Goal: Information Seeking & Learning: Learn about a topic

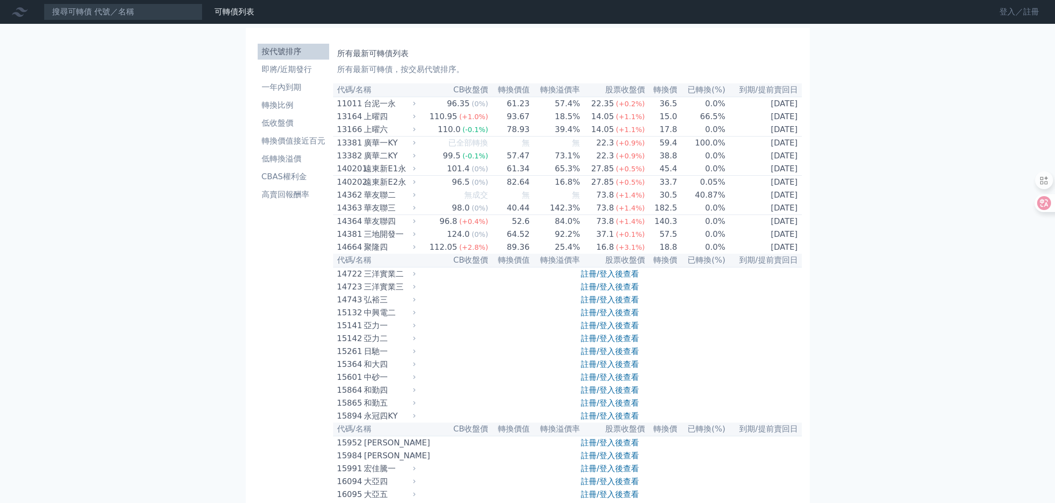
click at [1011, 11] on link "登入／註冊" at bounding box center [1019, 12] width 56 height 16
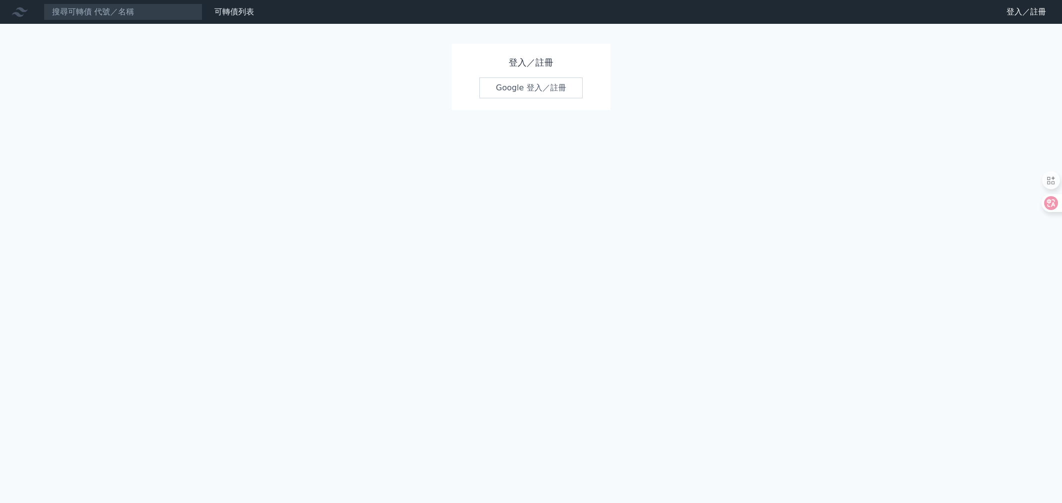
click at [539, 89] on link "Google 登入／註冊" at bounding box center [531, 87] width 103 height 21
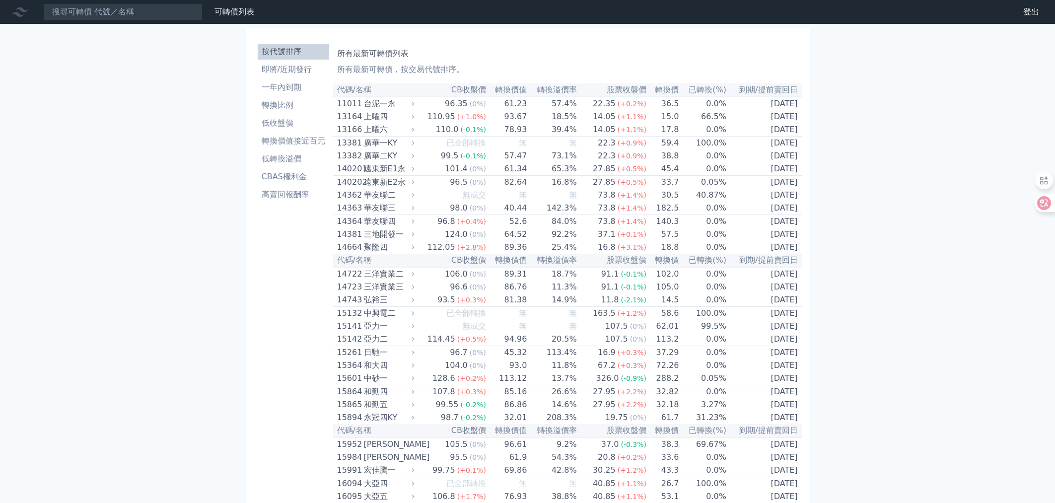
click at [570, 94] on th "轉換溢價率" at bounding box center [552, 89] width 50 height 13
click at [287, 156] on li "低轉換溢價" at bounding box center [293, 159] width 71 height 12
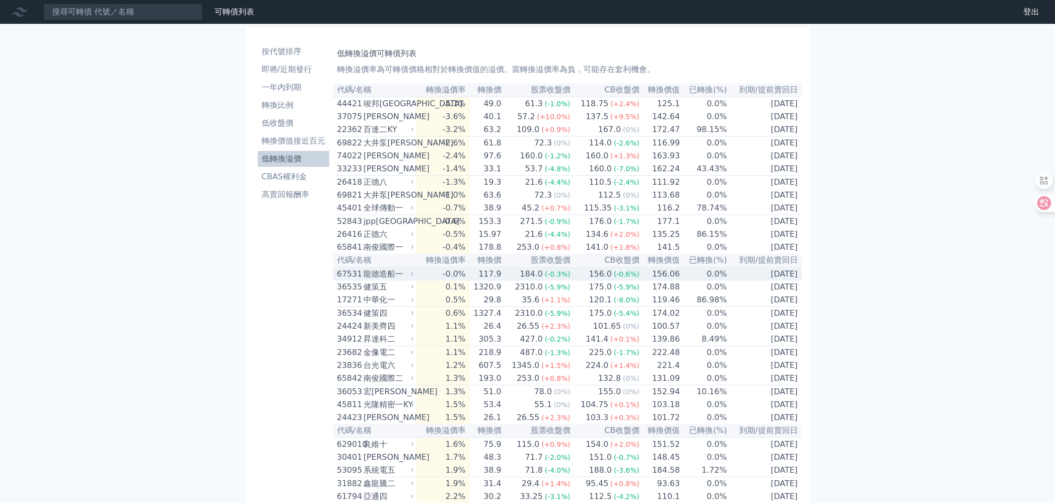
click at [384, 280] on div "龍德造船一" at bounding box center [387, 274] width 48 height 12
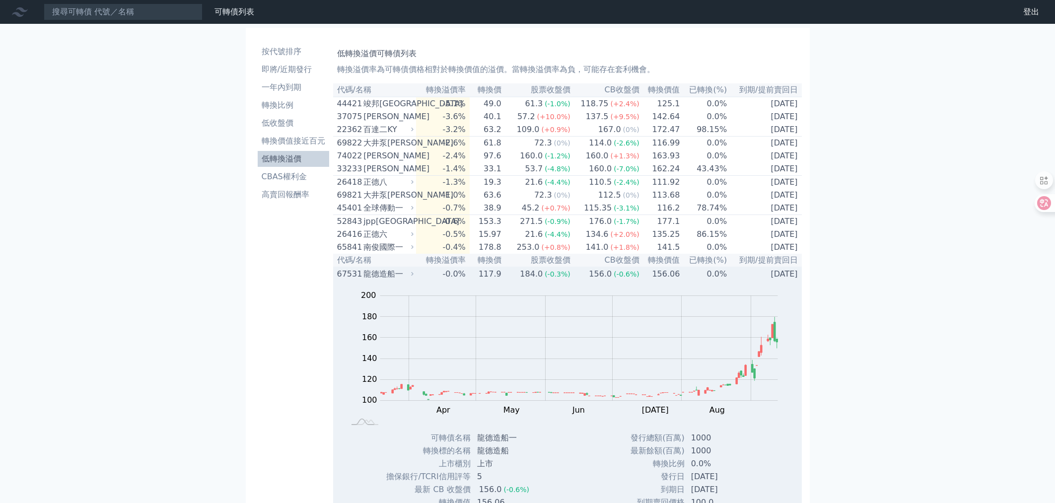
click at [386, 280] on div "龍德造船一" at bounding box center [387, 274] width 48 height 12
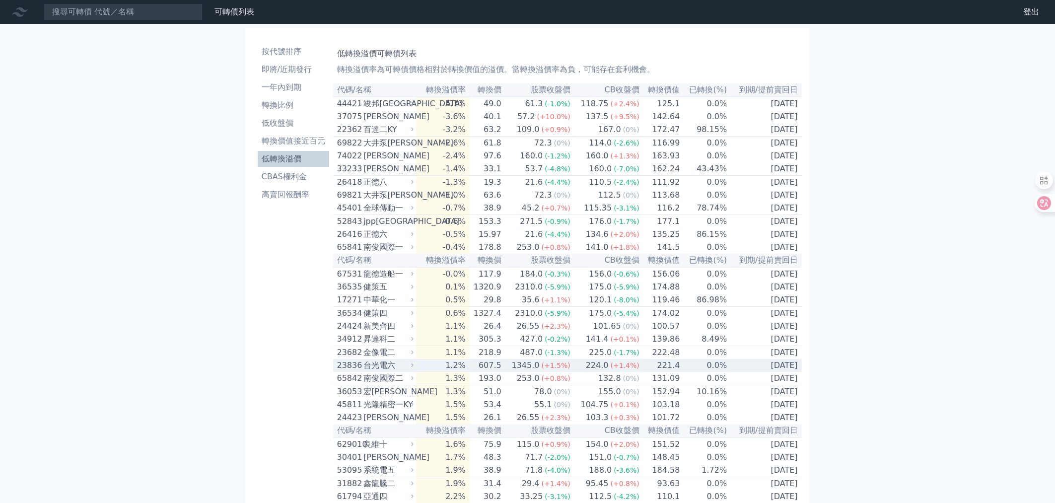
click at [376, 371] on div "台光電六" at bounding box center [387, 365] width 48 height 12
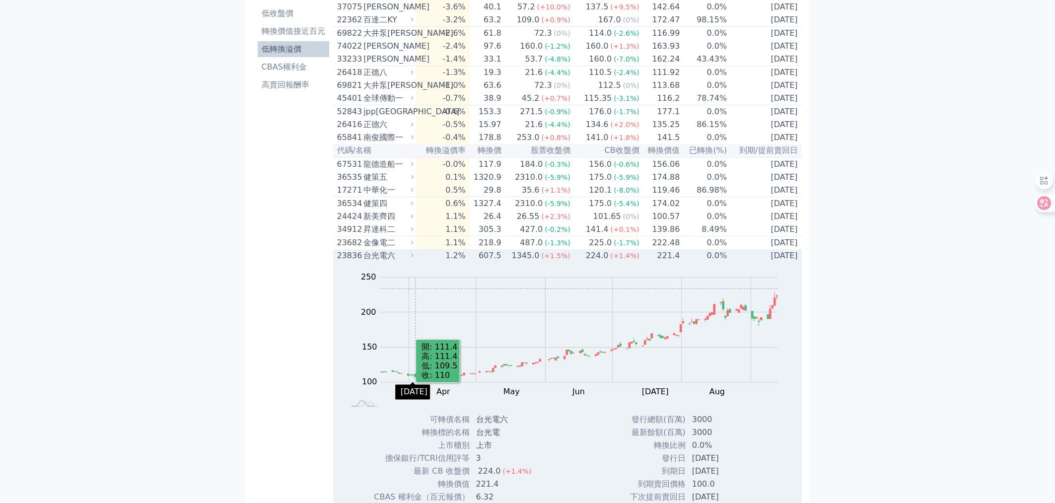
scroll to position [163, 0]
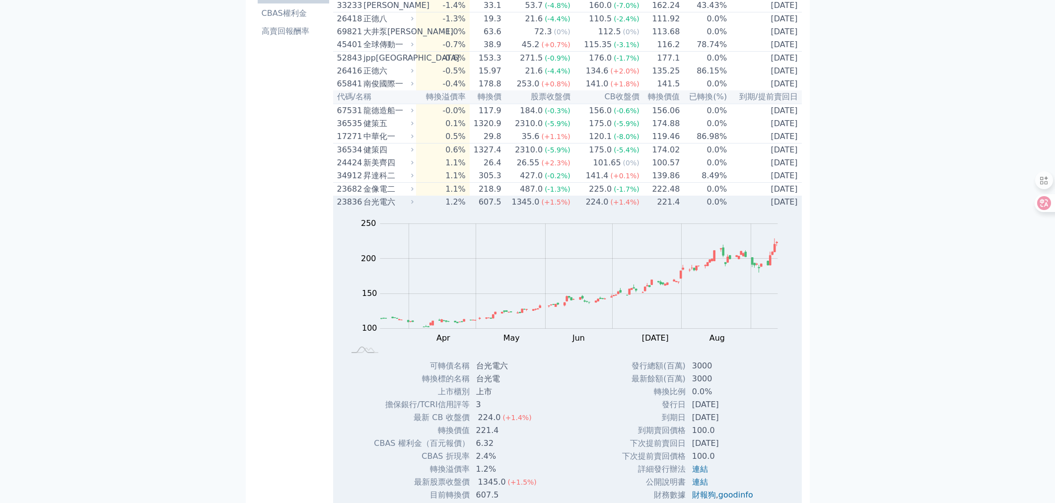
click at [357, 208] on div "23836" at bounding box center [349, 202] width 24 height 12
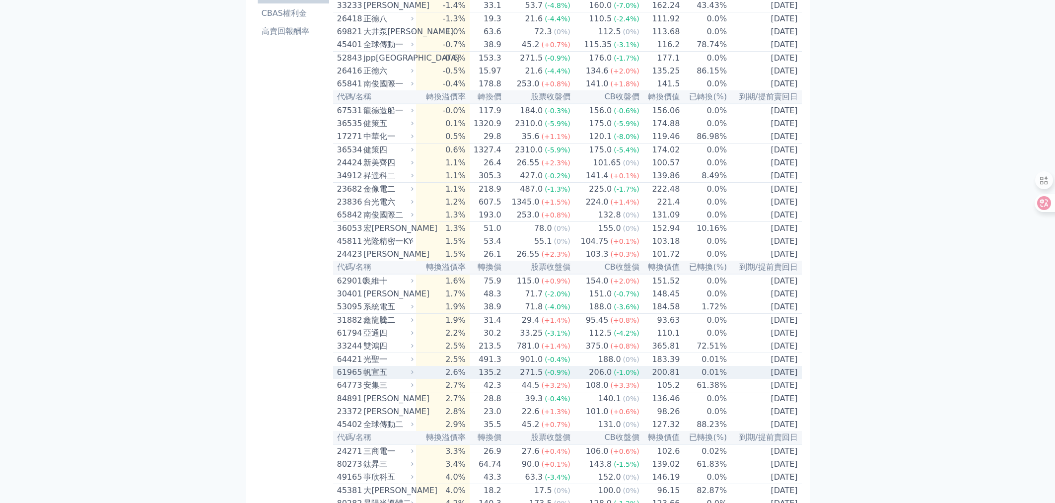
click at [349, 378] on div "61965" at bounding box center [349, 372] width 24 height 12
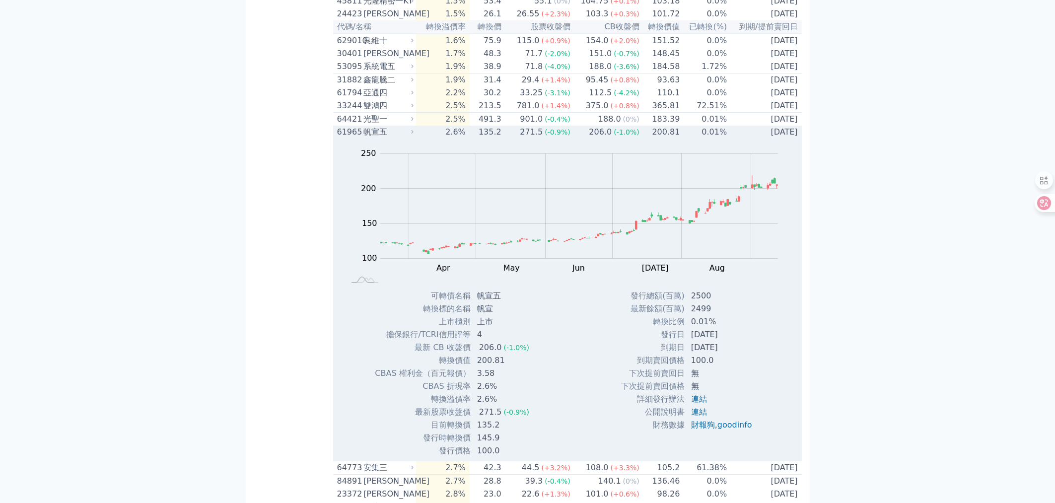
scroll to position [397, 0]
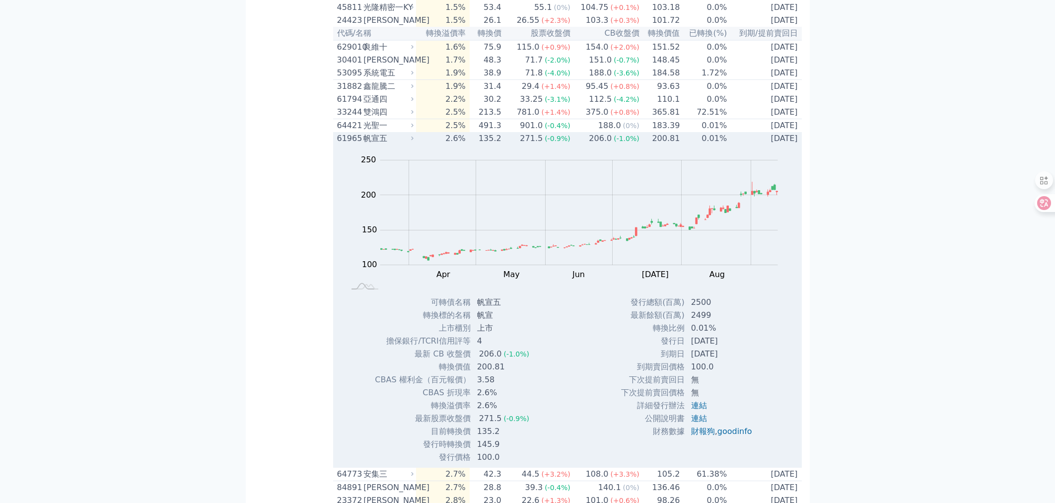
click at [348, 144] on div "61965" at bounding box center [349, 139] width 24 height 12
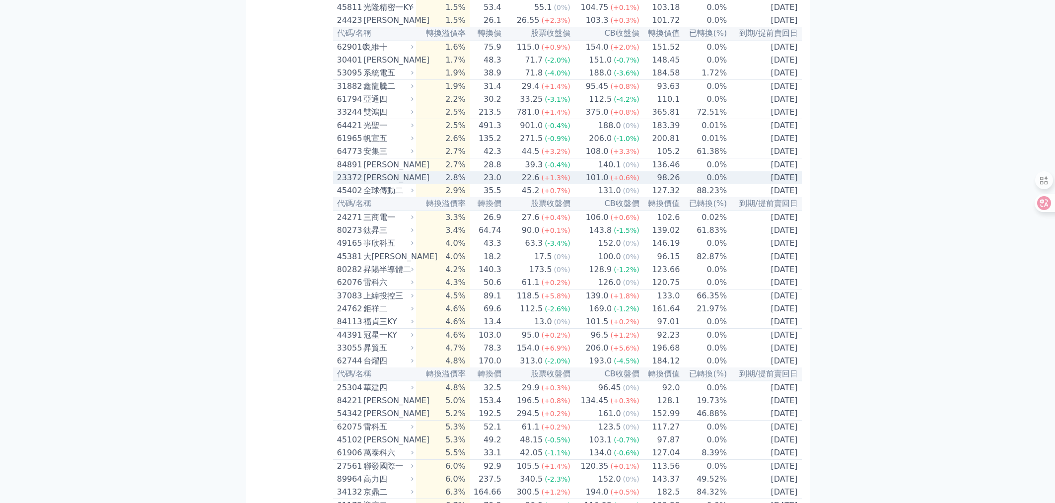
click at [355, 184] on div "23372" at bounding box center [349, 178] width 24 height 12
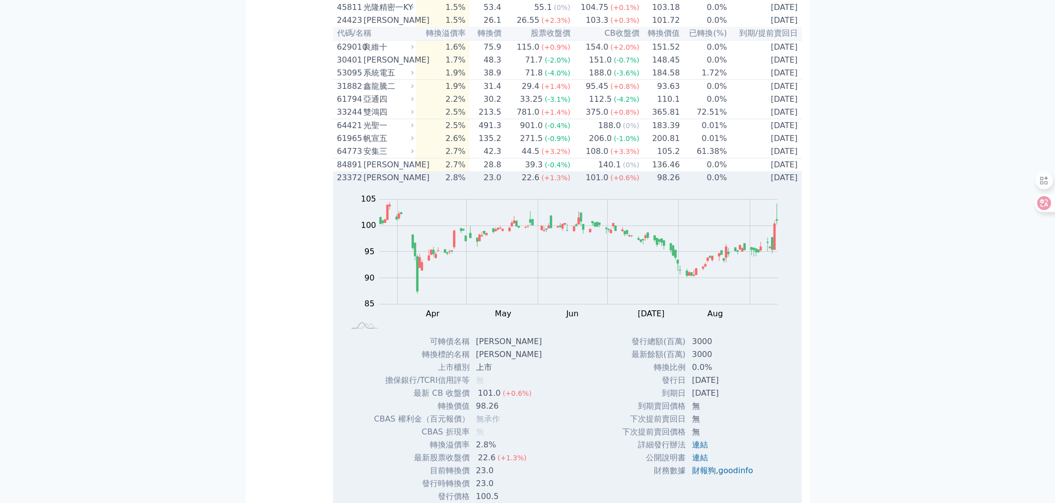
click at [355, 184] on div "23372" at bounding box center [349, 178] width 24 height 12
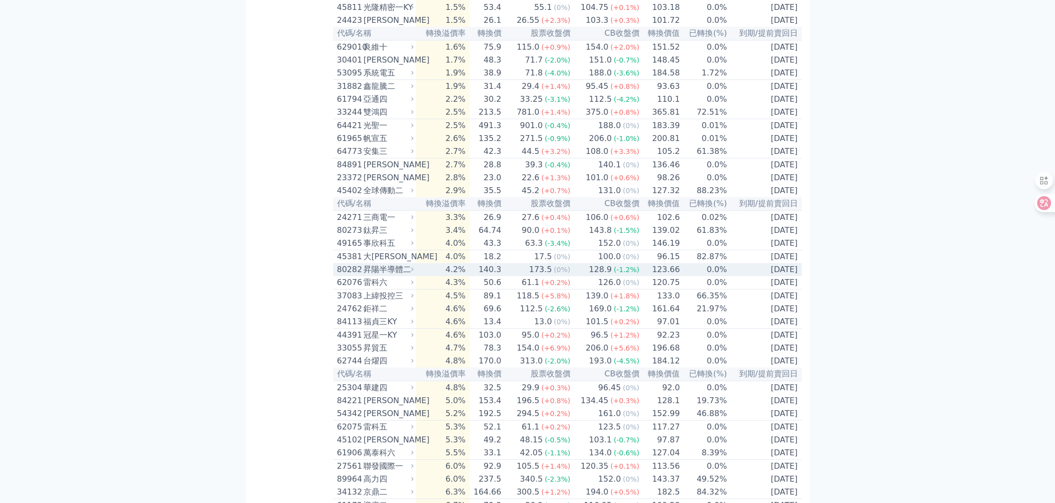
click at [348, 276] on div "80282" at bounding box center [349, 270] width 24 height 12
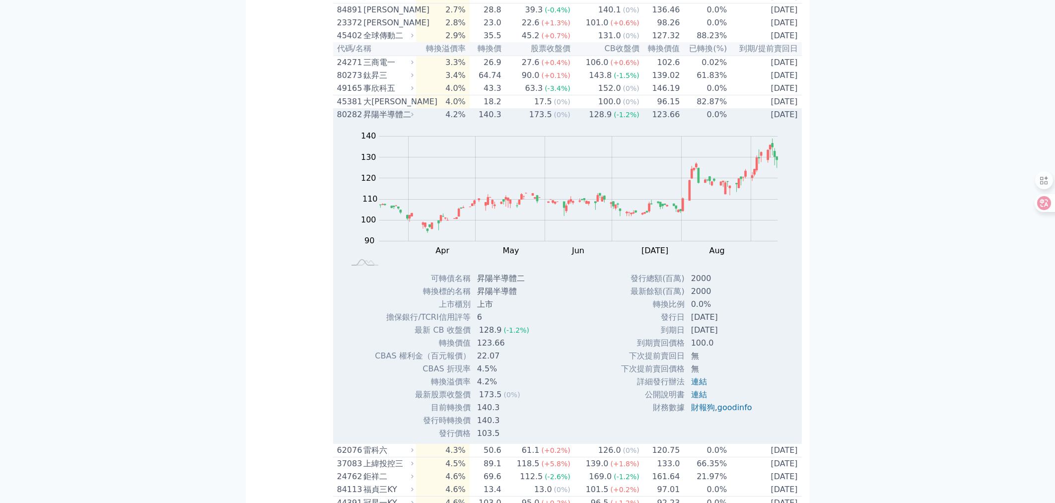
scroll to position [559, 0]
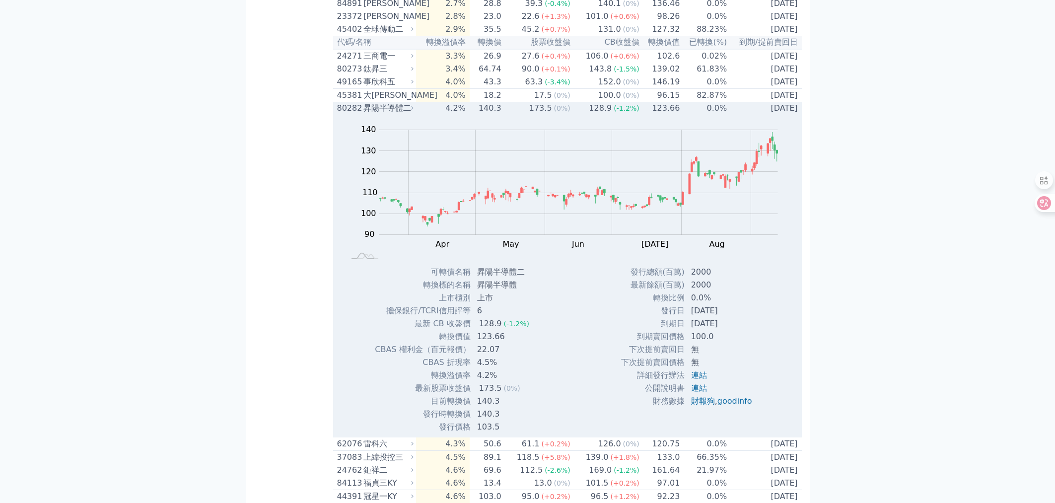
click at [348, 114] on div "80282" at bounding box center [349, 108] width 24 height 12
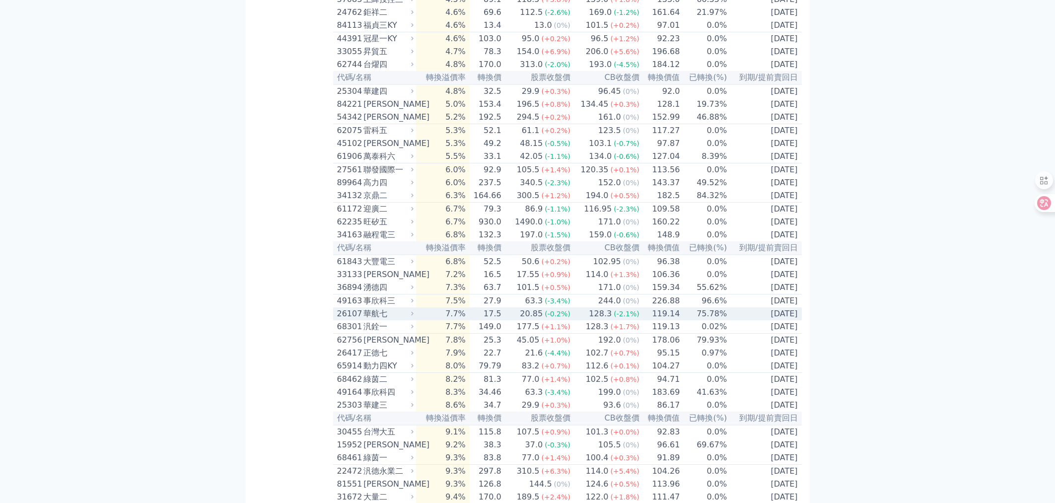
scroll to position [706, 0]
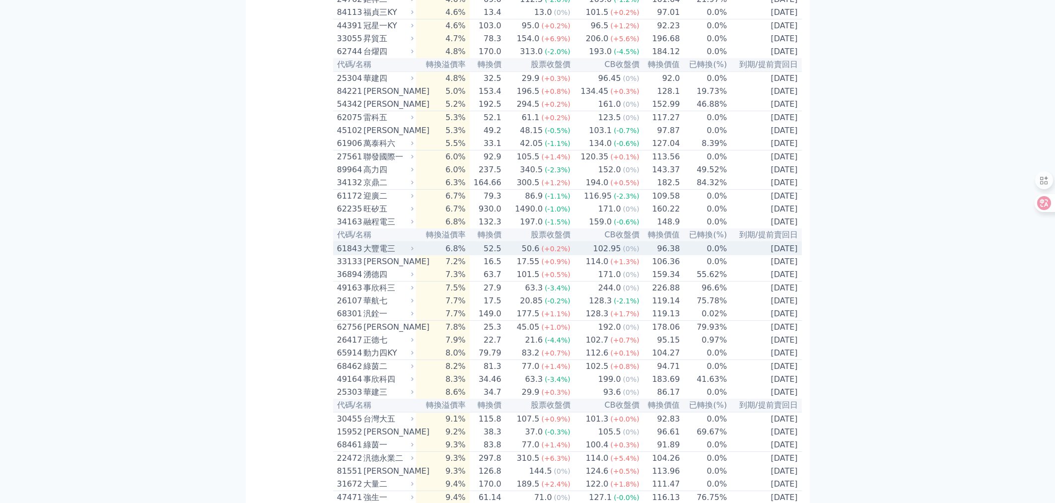
click at [346, 255] on div "61843" at bounding box center [349, 249] width 24 height 12
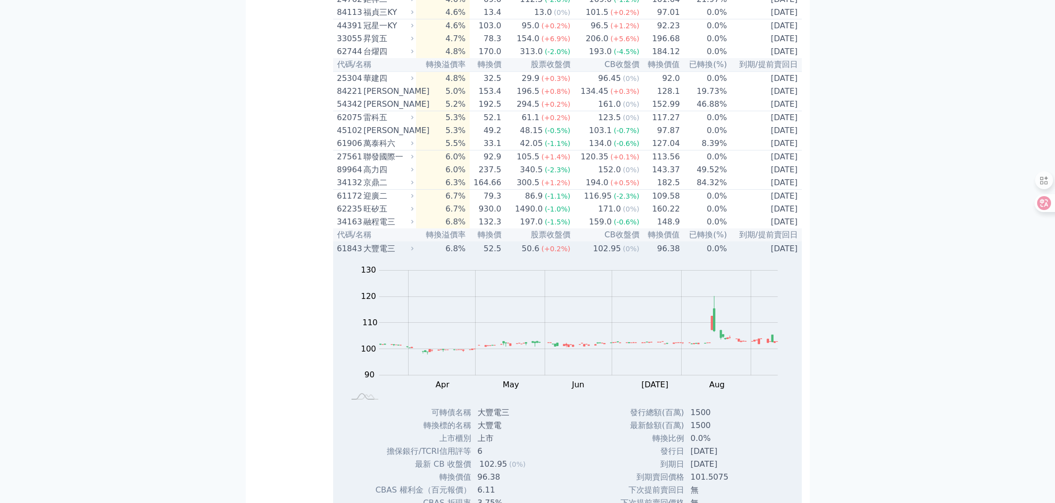
click at [346, 255] on div "61843" at bounding box center [349, 249] width 24 height 12
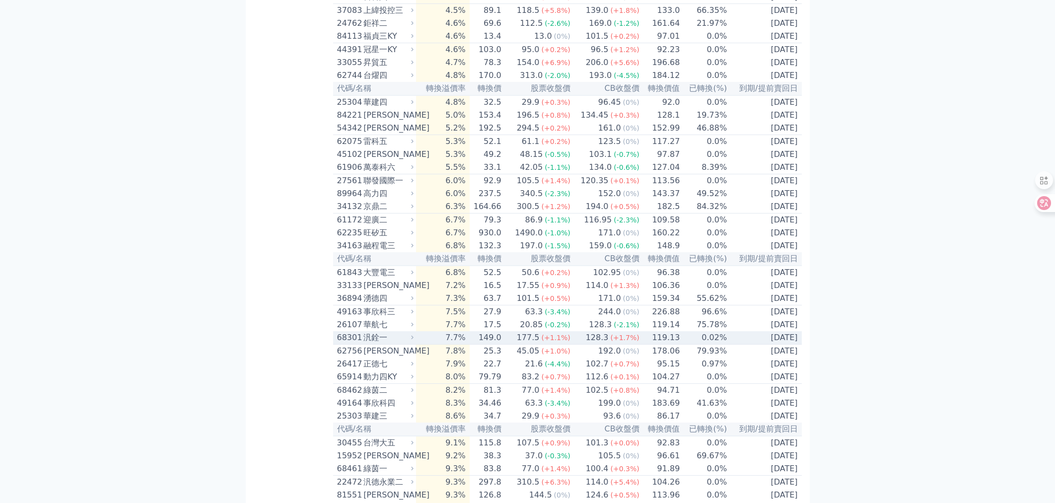
scroll to position [655, 0]
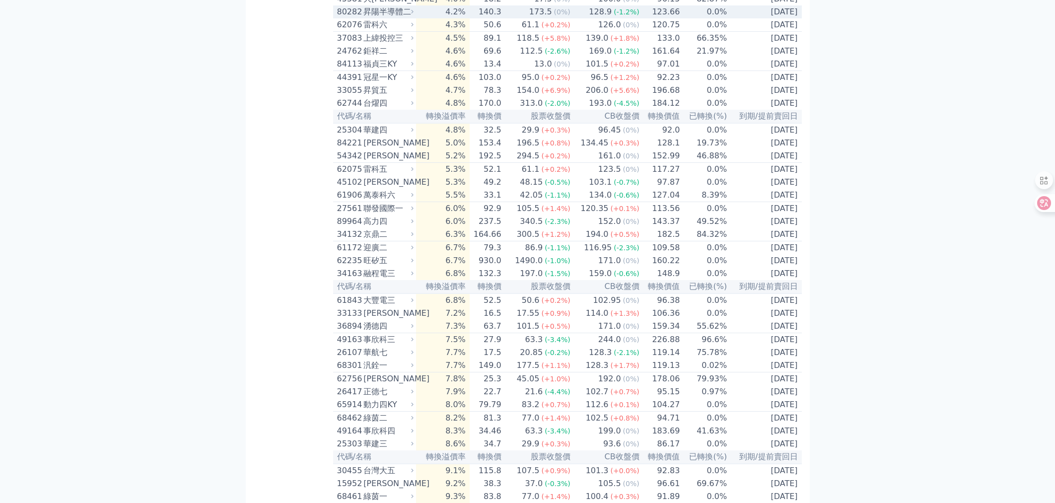
click at [349, 18] on div "80282" at bounding box center [349, 12] width 24 height 12
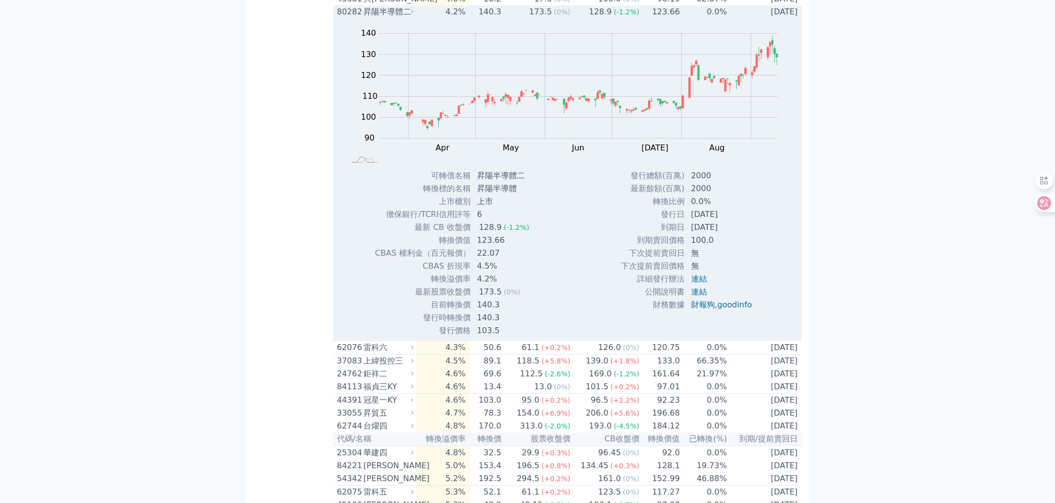
click at [349, 18] on div "80282" at bounding box center [349, 12] width 24 height 12
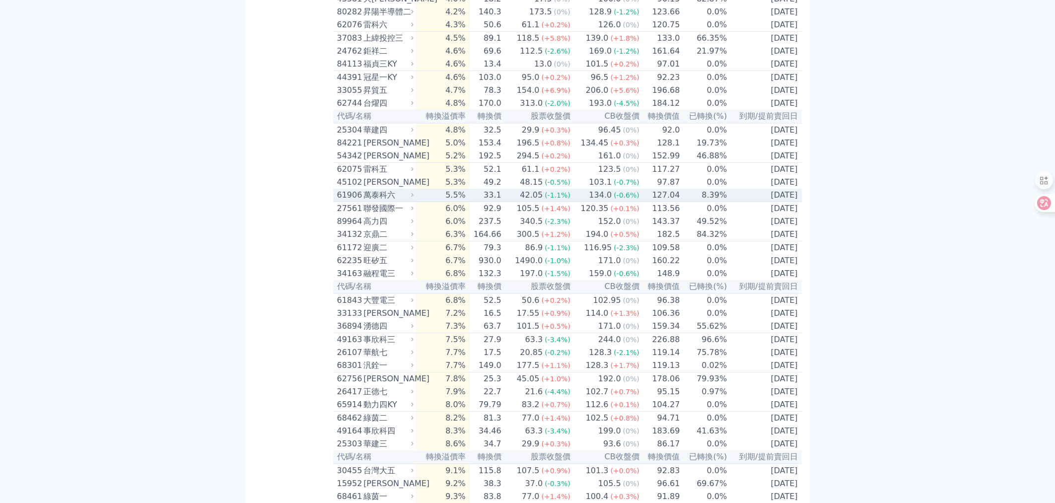
click at [351, 201] on div "61906" at bounding box center [349, 195] width 24 height 12
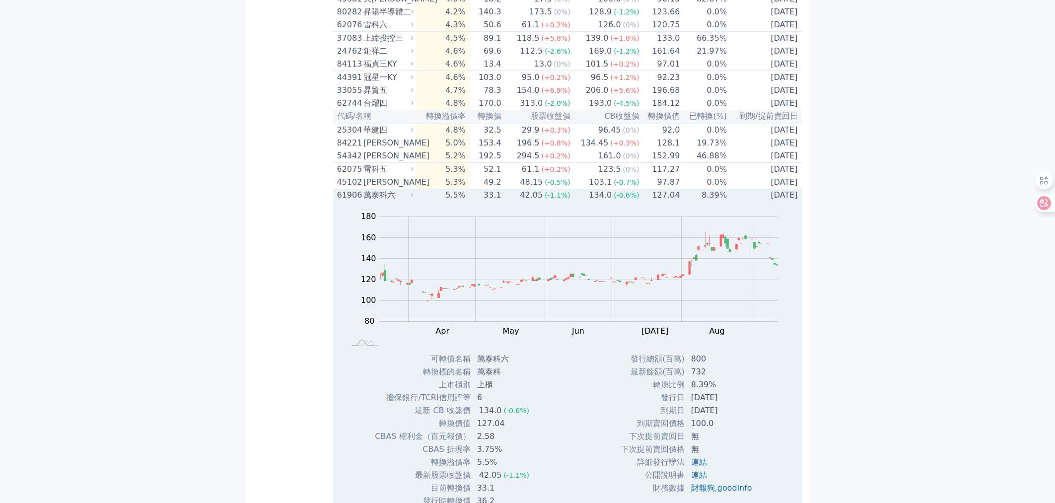
click at [351, 201] on div "61906" at bounding box center [349, 195] width 24 height 12
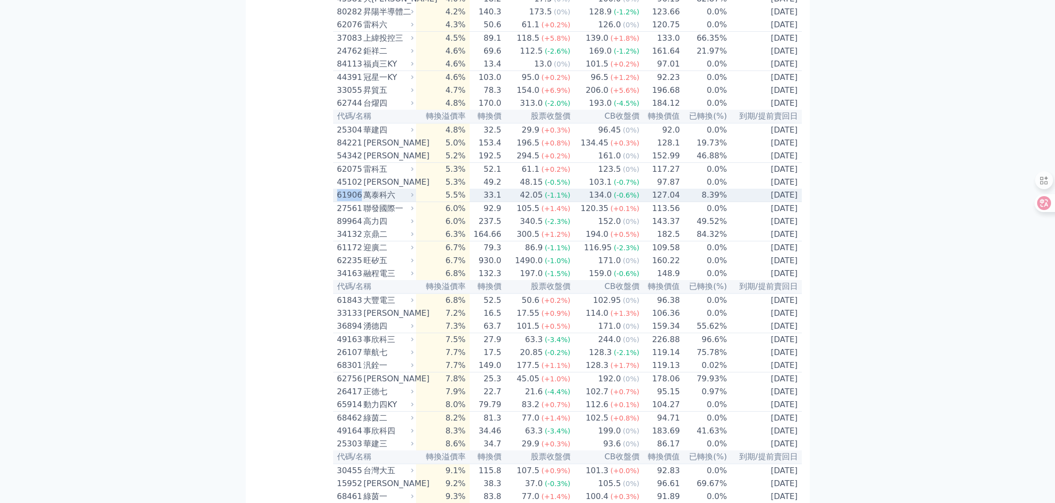
click at [351, 201] on div "61906" at bounding box center [349, 195] width 24 height 12
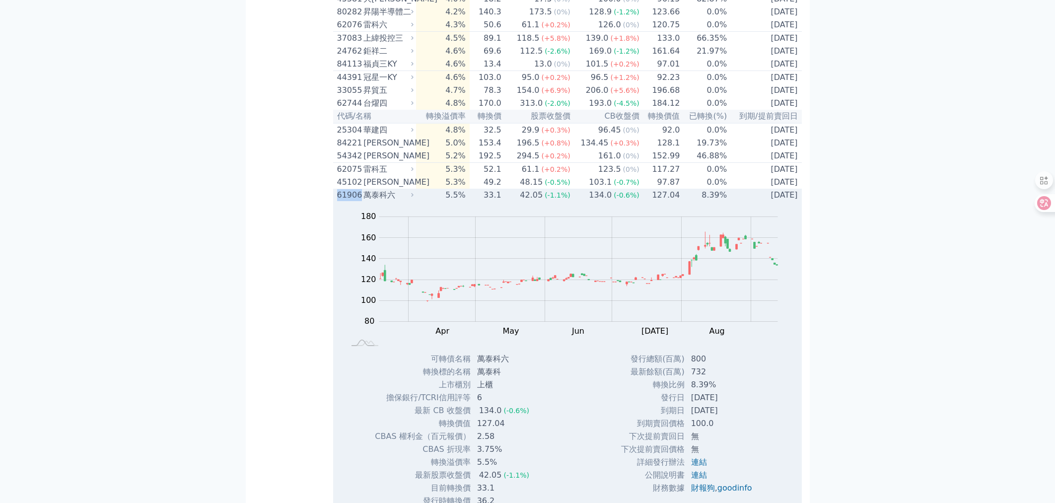
click at [351, 201] on div "61906" at bounding box center [349, 195] width 24 height 12
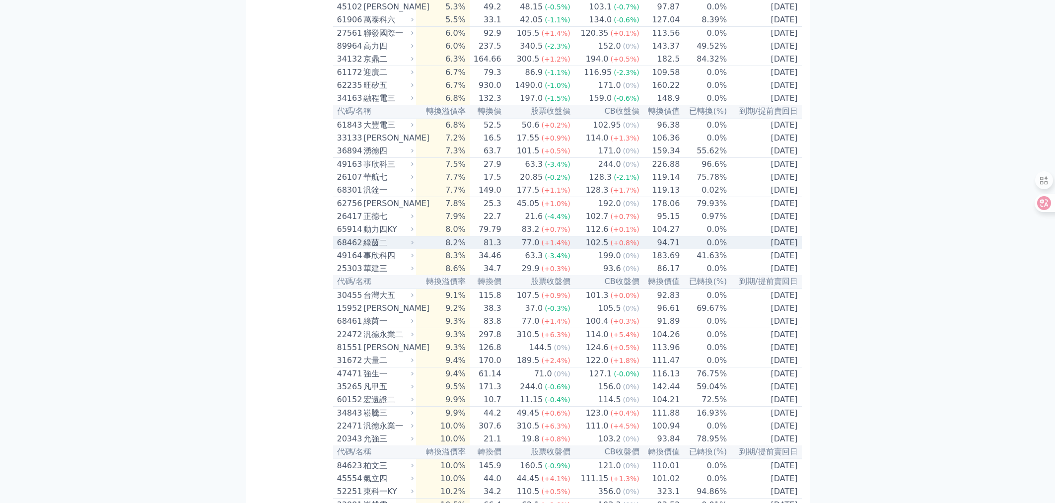
scroll to position [837, 0]
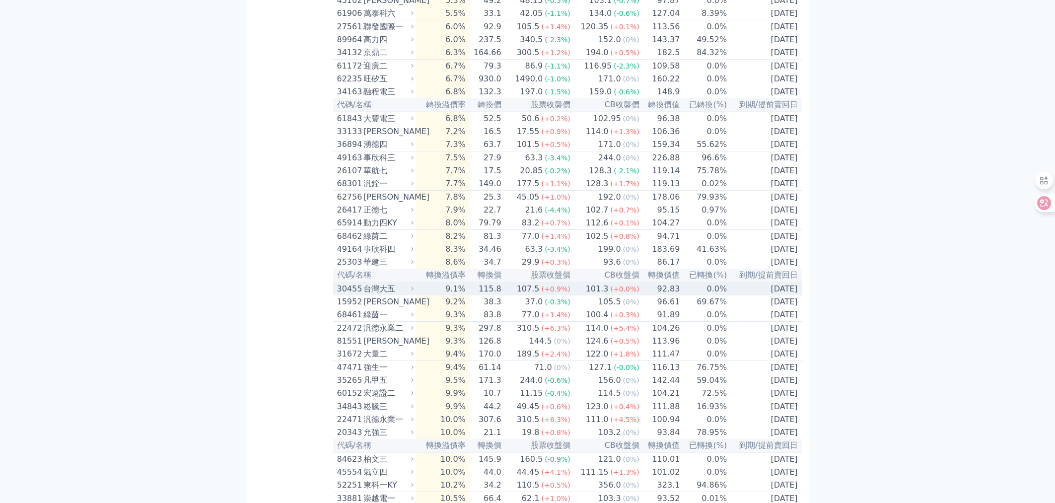
click at [349, 295] on div "30455" at bounding box center [349, 289] width 24 height 12
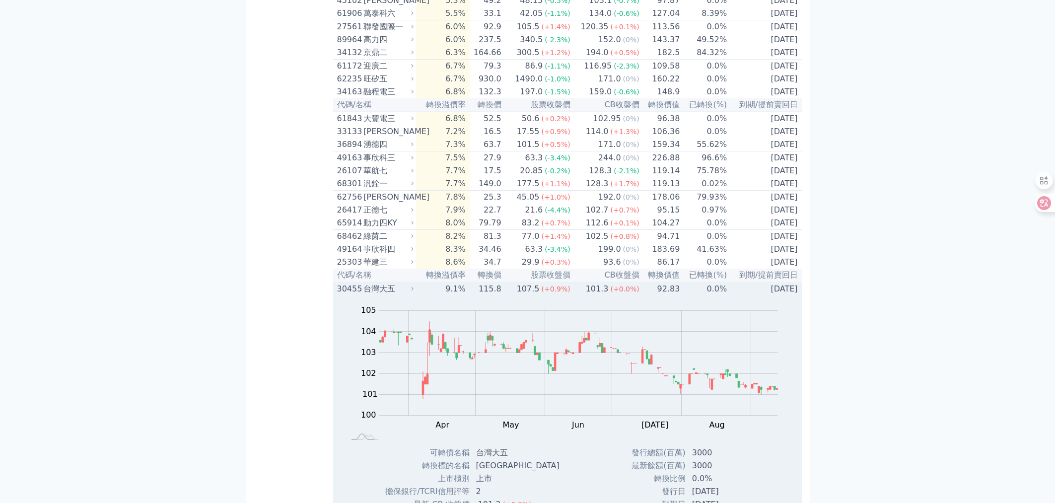
click at [349, 295] on div "30455" at bounding box center [349, 289] width 24 height 12
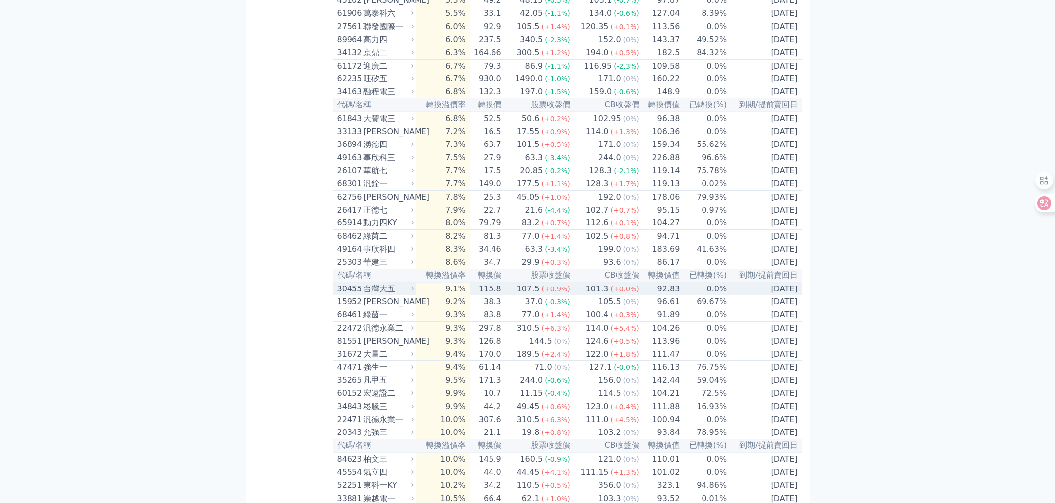
scroll to position [843, 0]
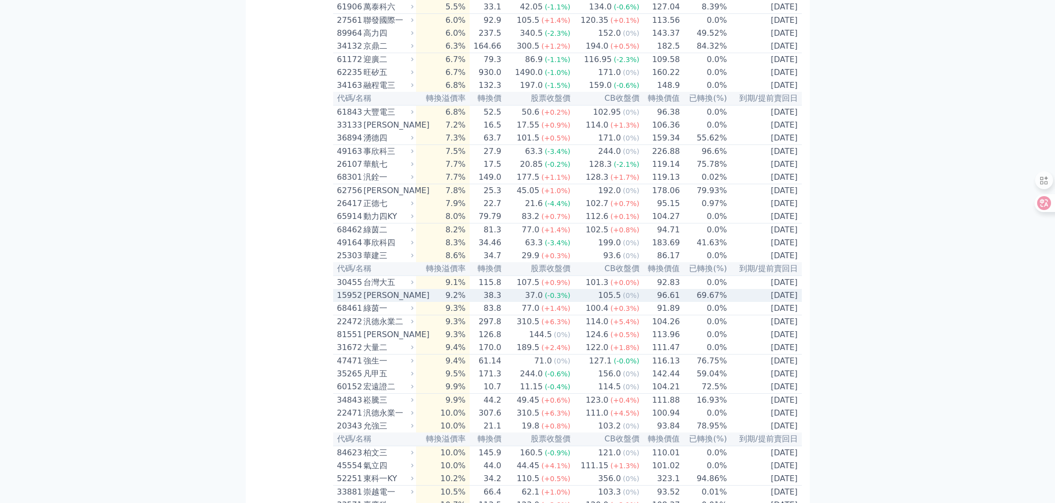
click at [348, 301] on div "15952" at bounding box center [349, 295] width 24 height 12
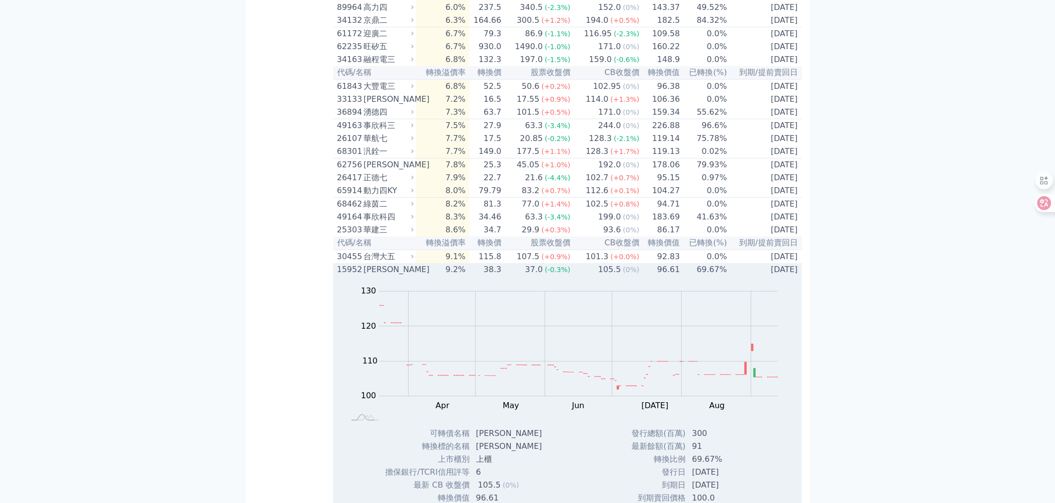
scroll to position [955, 0]
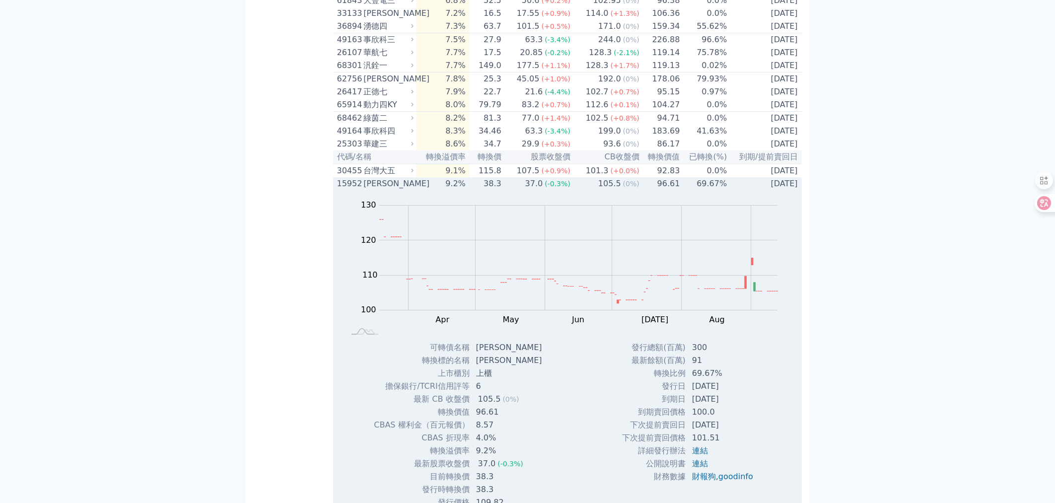
click at [364, 190] on div "[PERSON_NAME]" at bounding box center [387, 184] width 48 height 12
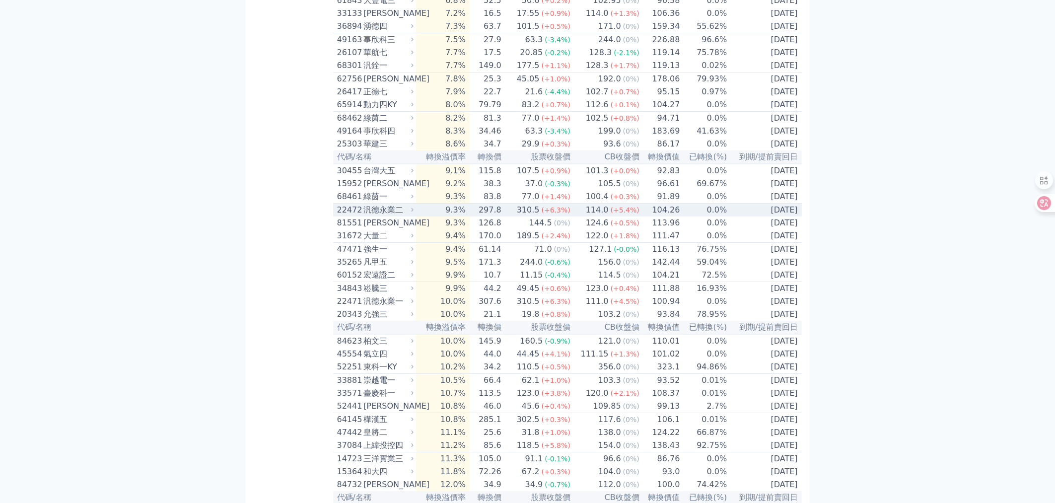
click at [359, 216] on div "22472" at bounding box center [349, 210] width 24 height 12
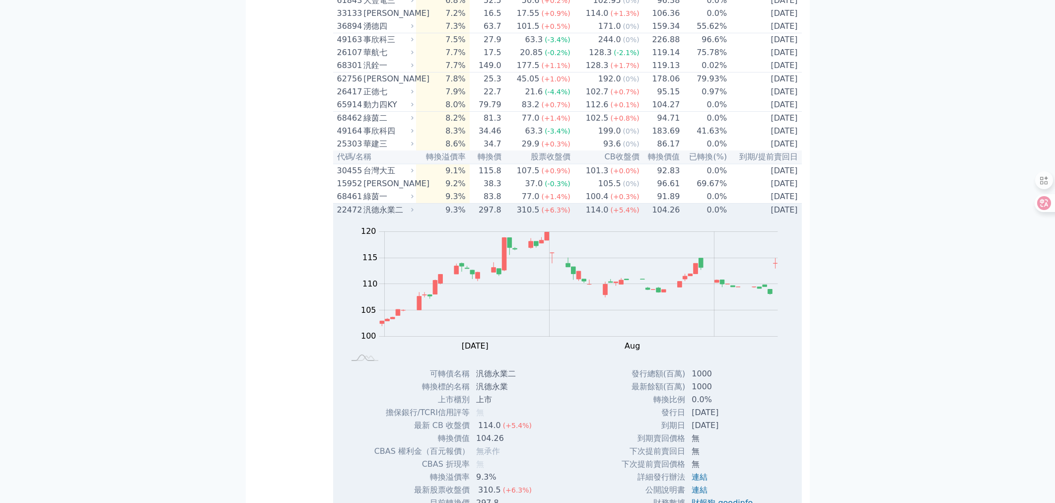
click at [359, 216] on div "22472" at bounding box center [349, 210] width 24 height 12
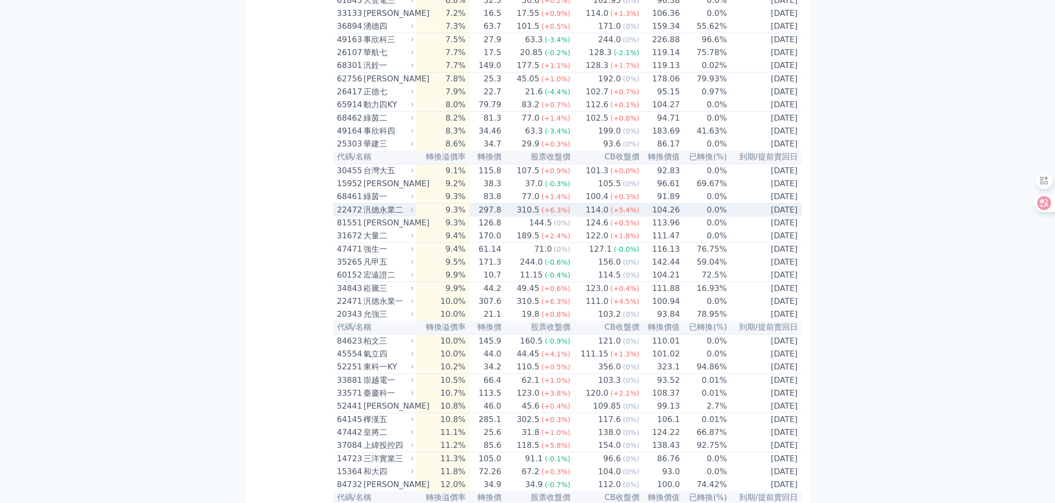
click at [353, 216] on div "22472" at bounding box center [349, 210] width 24 height 12
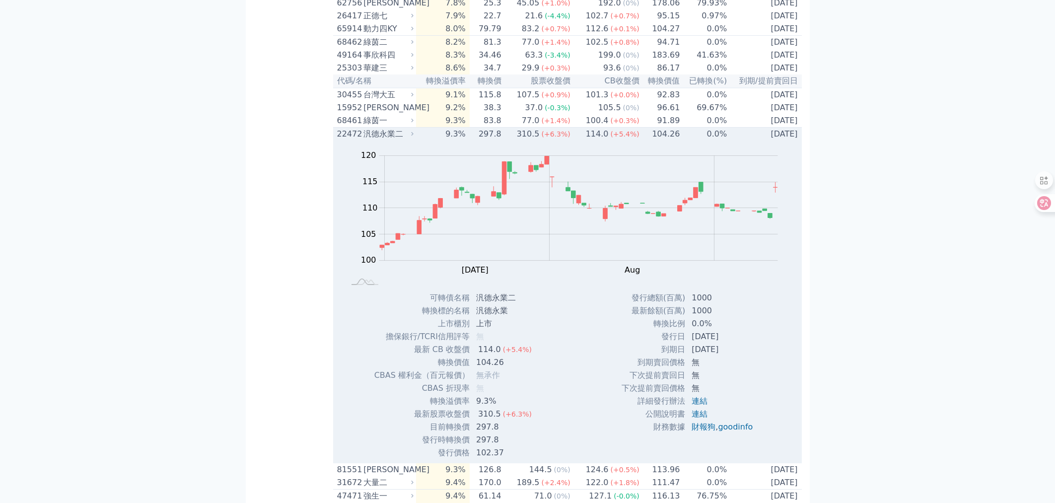
scroll to position [1077, 0]
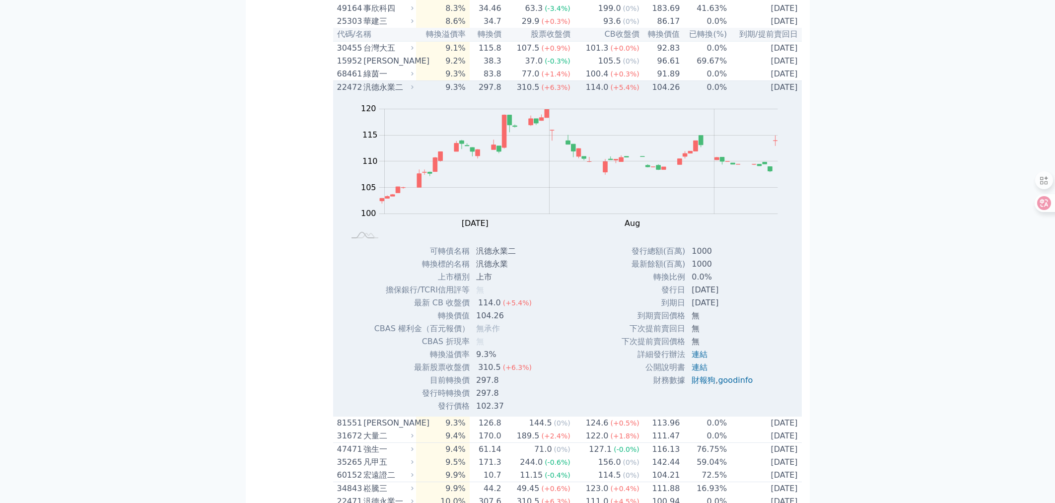
click at [349, 93] on div "22472" at bounding box center [349, 87] width 24 height 12
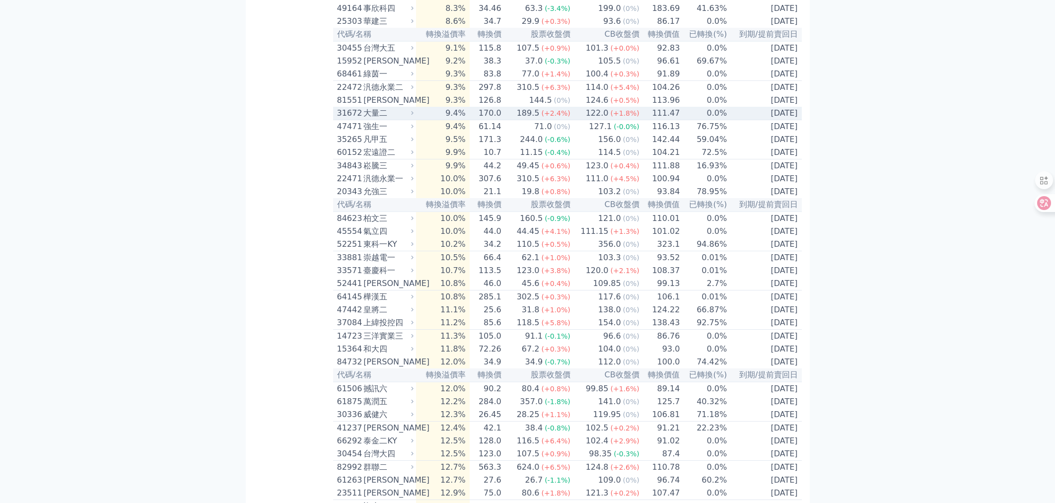
click at [348, 119] on div "31672" at bounding box center [349, 113] width 24 height 12
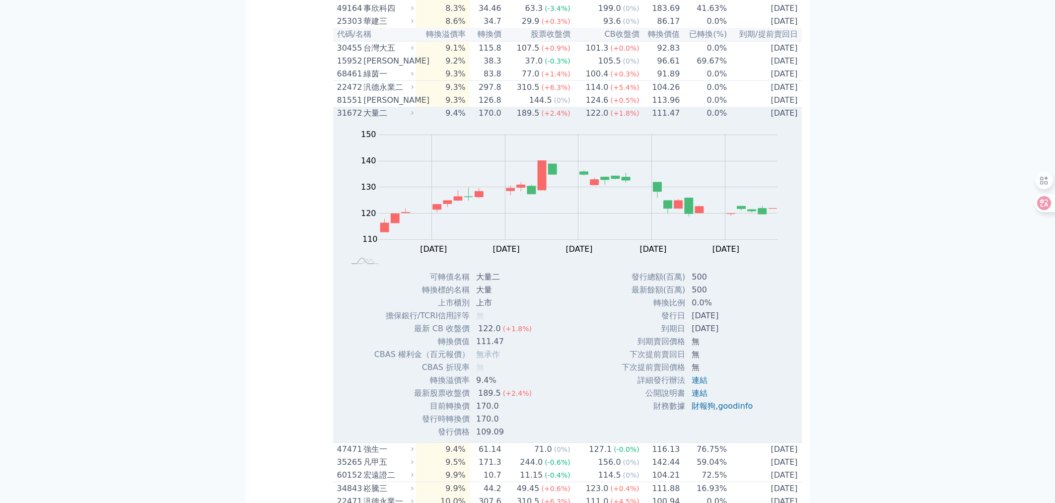
click at [348, 119] on div "31672" at bounding box center [349, 113] width 24 height 12
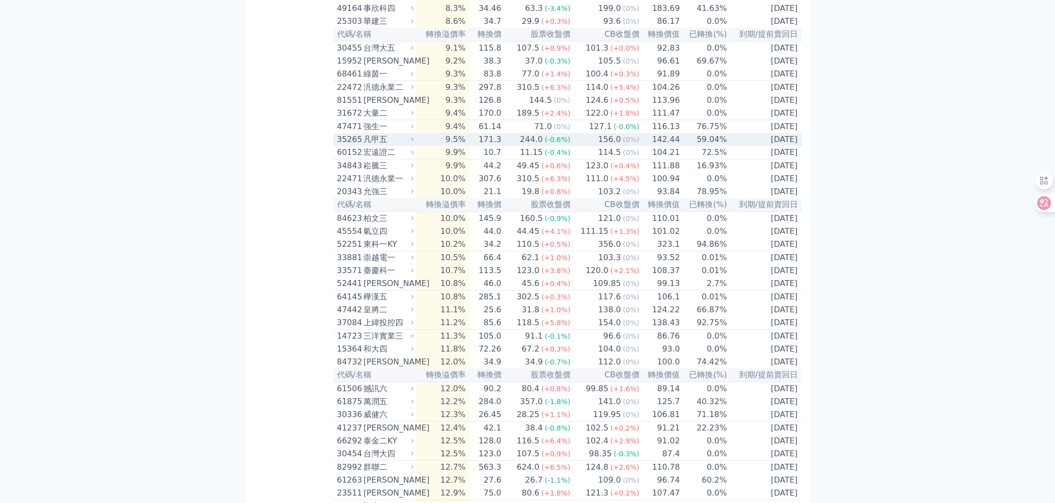
click at [347, 145] on div "35265" at bounding box center [349, 140] width 24 height 12
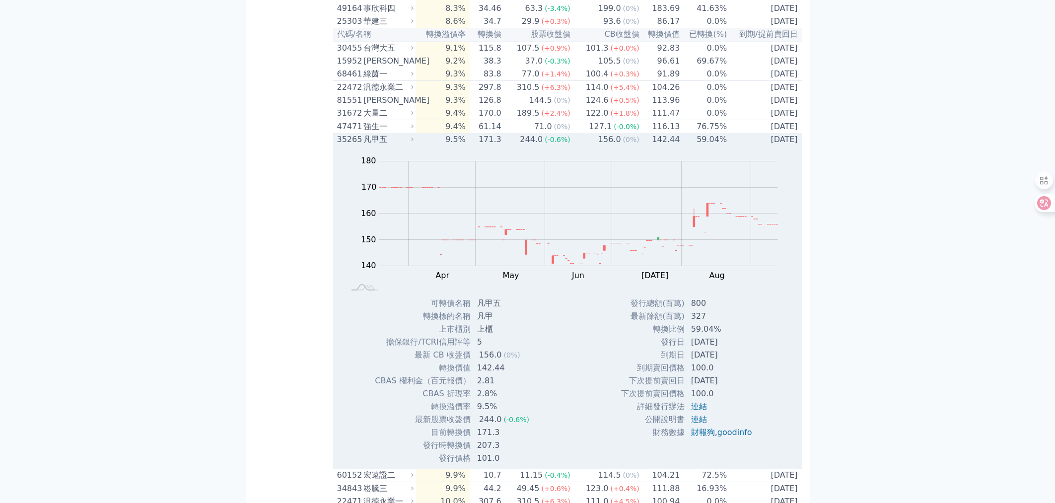
click at [347, 145] on div "35265" at bounding box center [349, 140] width 24 height 12
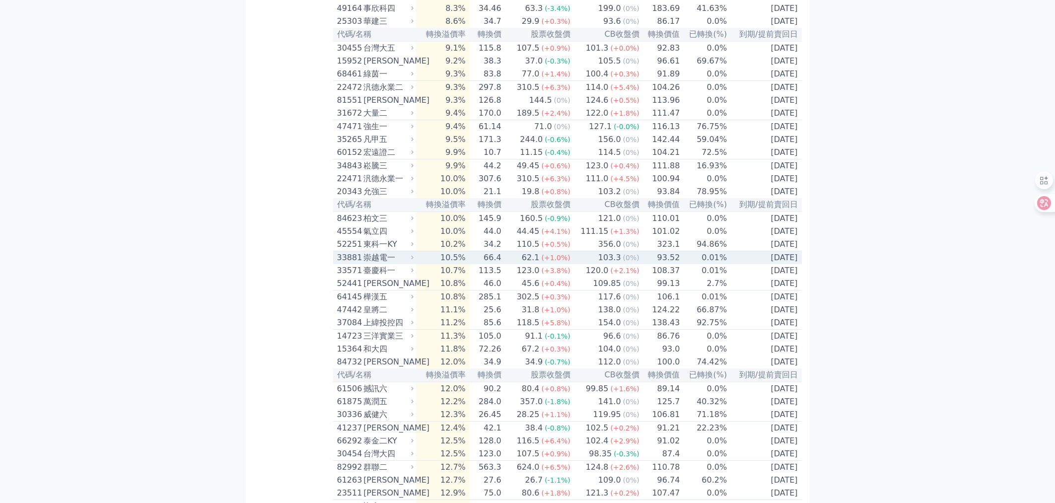
click at [350, 264] on div "33881" at bounding box center [349, 258] width 24 height 12
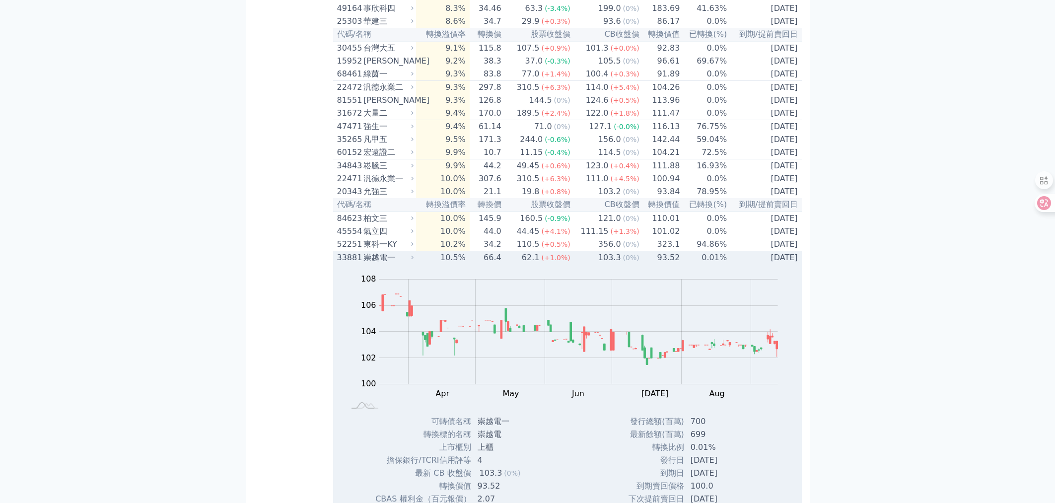
click at [350, 264] on div "33881" at bounding box center [349, 258] width 24 height 12
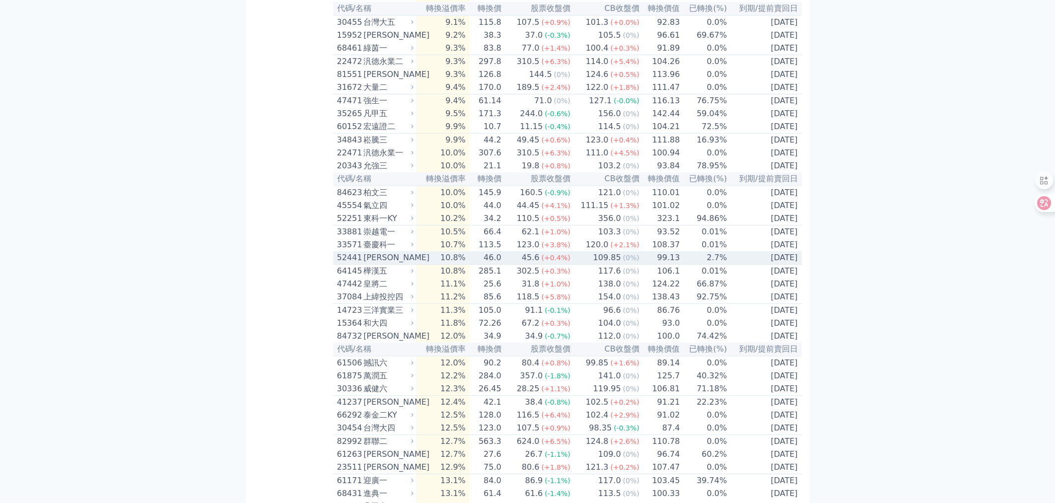
scroll to position [1110, 0]
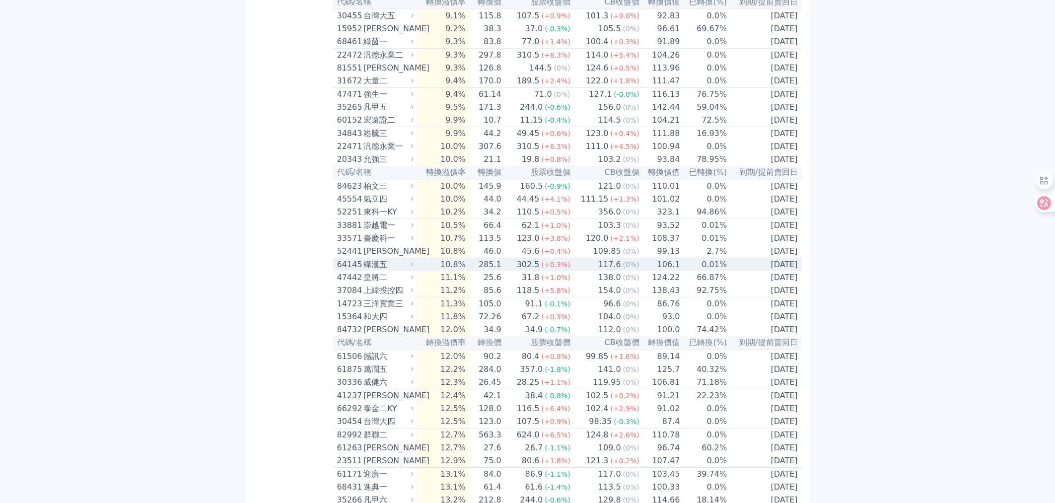
click at [340, 271] on div "64145" at bounding box center [349, 265] width 24 height 12
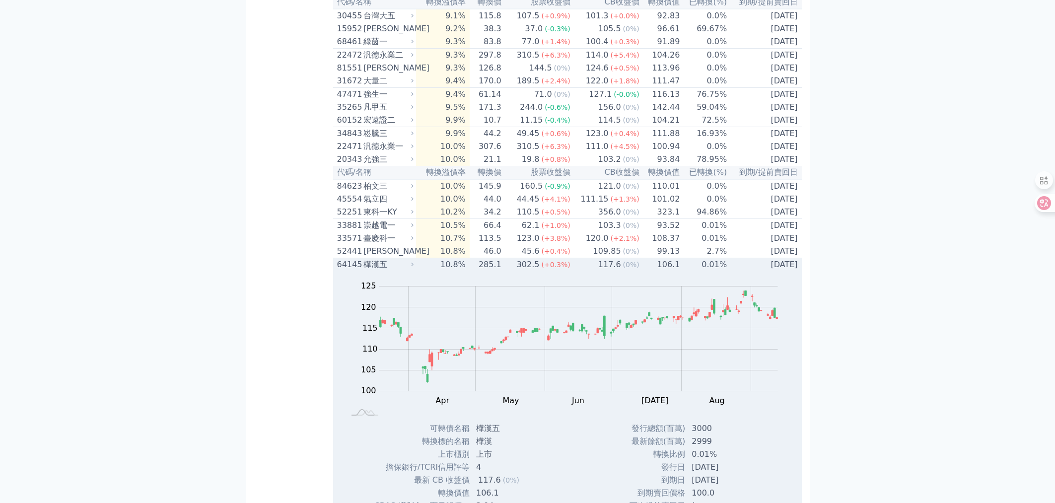
click at [340, 271] on div "64145" at bounding box center [349, 265] width 24 height 12
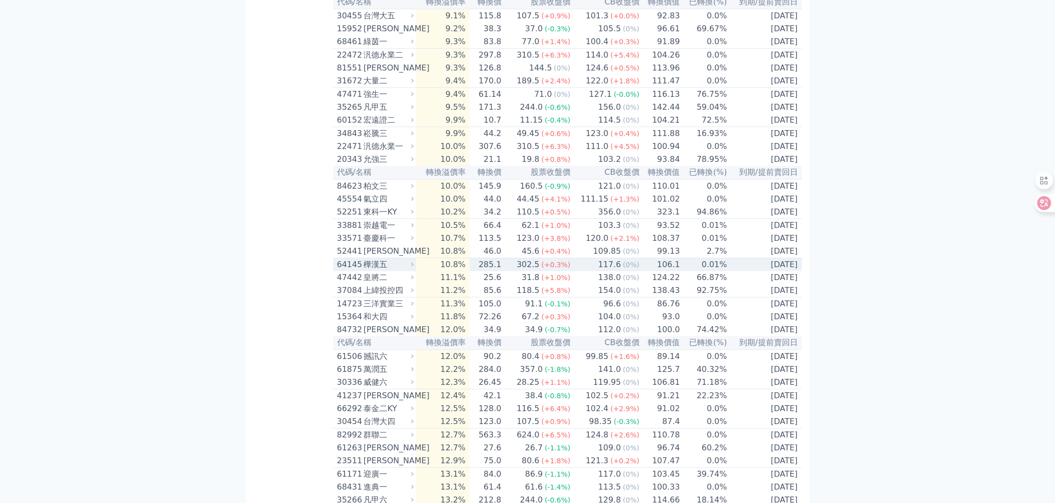
click at [340, 271] on div "64145" at bounding box center [349, 265] width 24 height 12
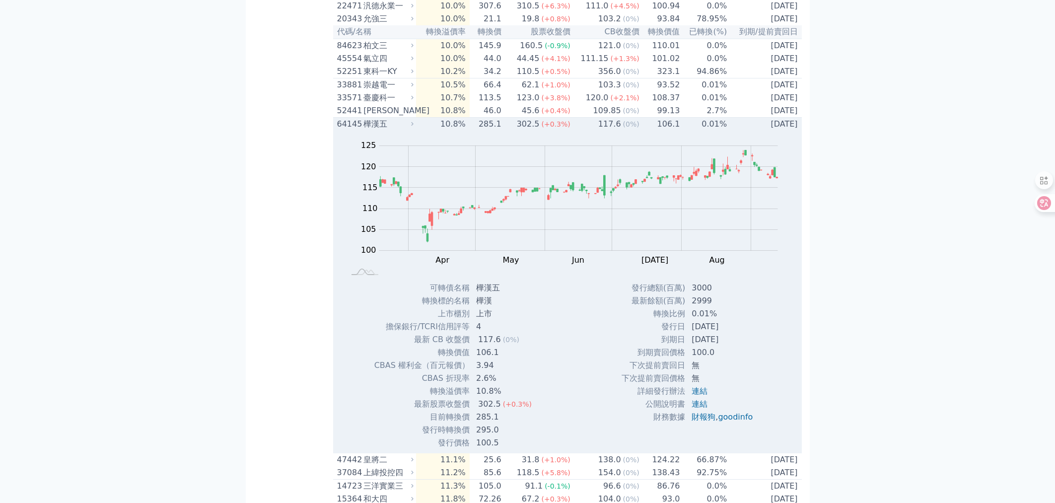
scroll to position [1263, 0]
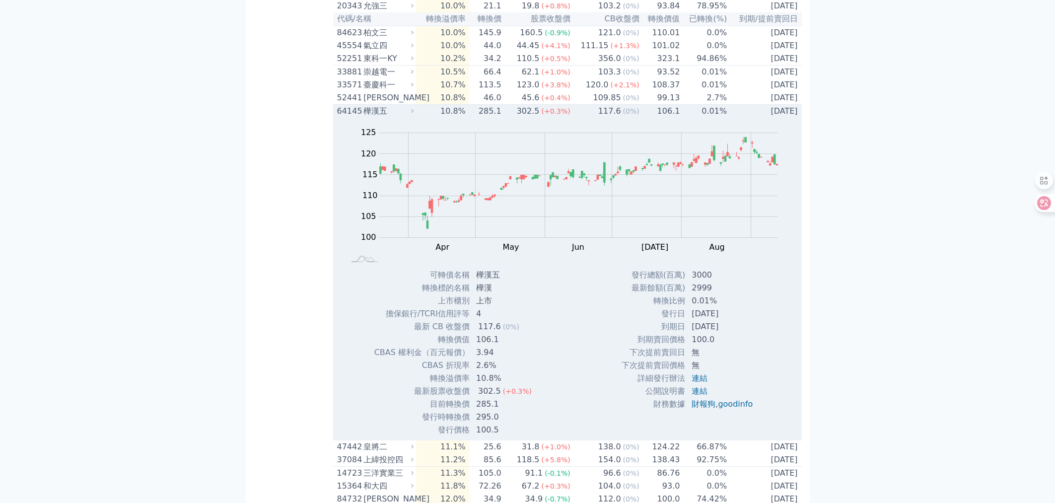
click at [345, 117] on div "64145" at bounding box center [349, 111] width 24 height 12
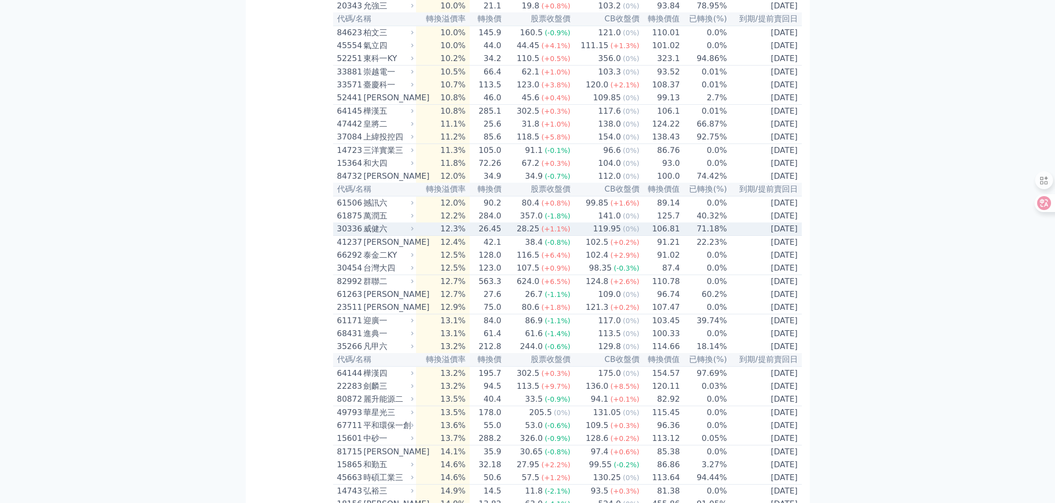
click at [350, 235] on div "30336" at bounding box center [349, 229] width 24 height 12
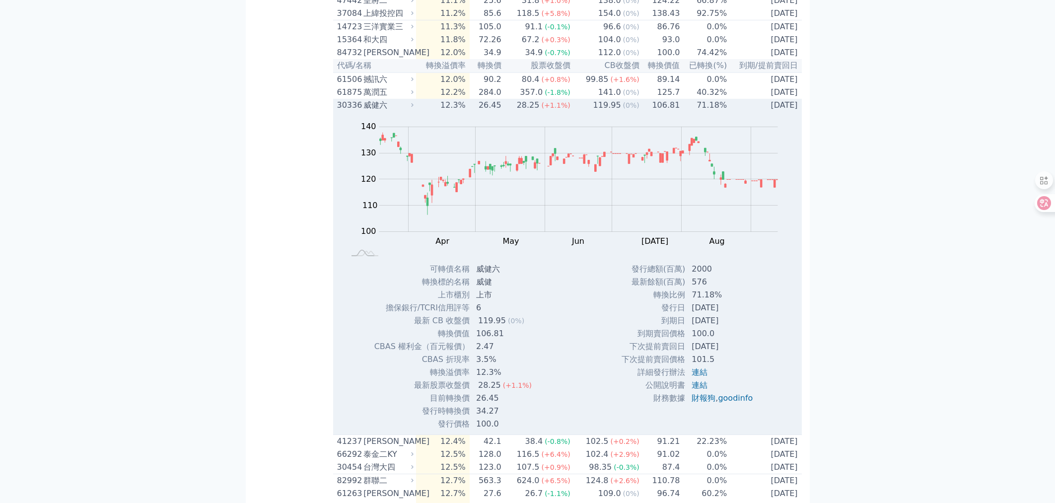
scroll to position [1424, 0]
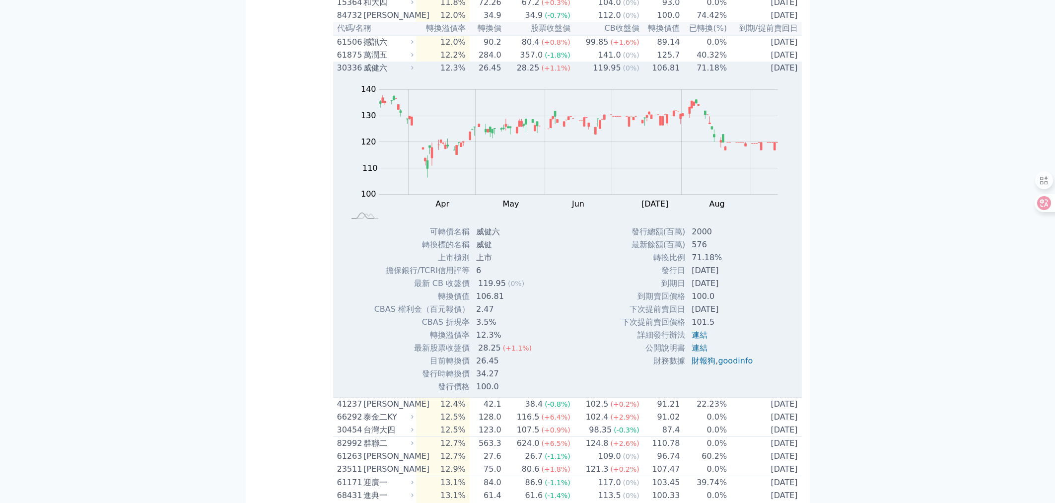
click at [337, 74] on td "30336 威健六" at bounding box center [374, 68] width 83 height 13
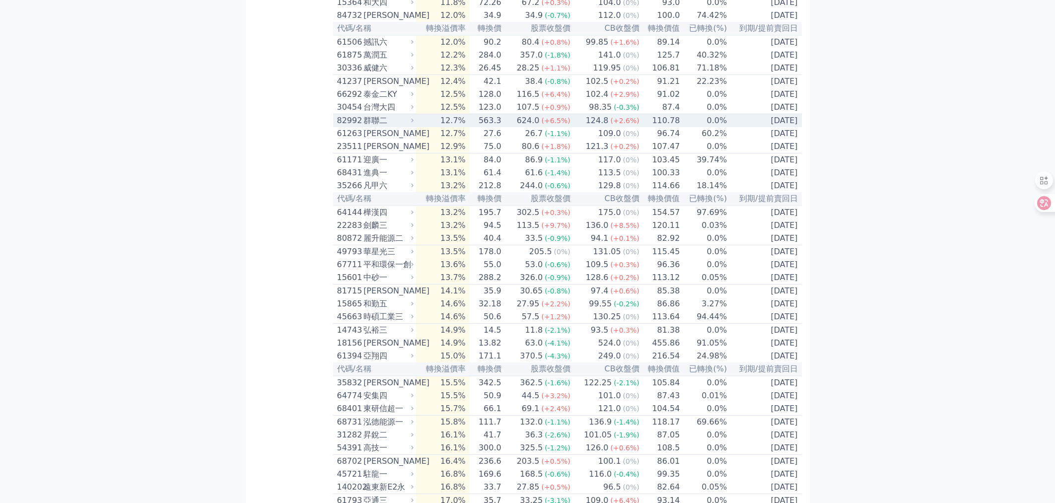
click at [351, 127] on div "82992" at bounding box center [349, 121] width 24 height 12
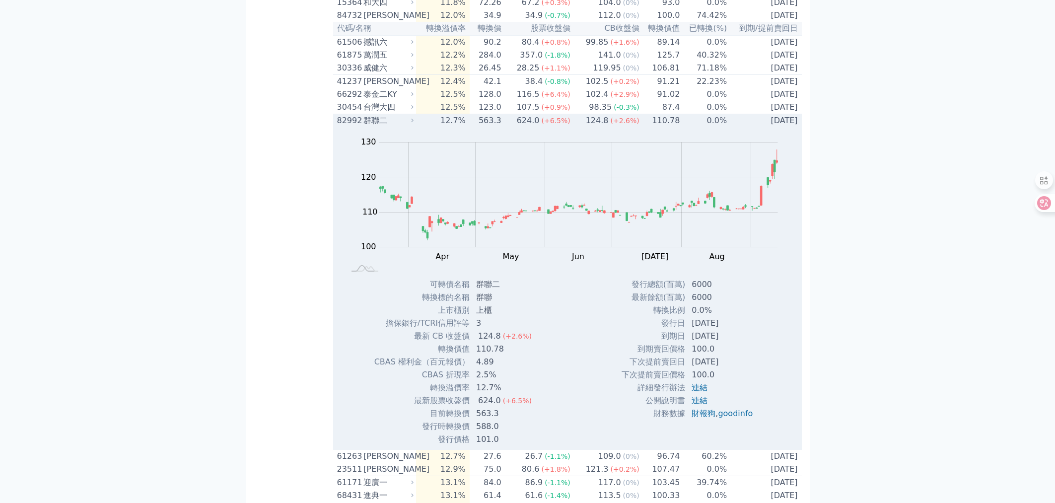
click at [345, 127] on div "82992" at bounding box center [349, 121] width 24 height 12
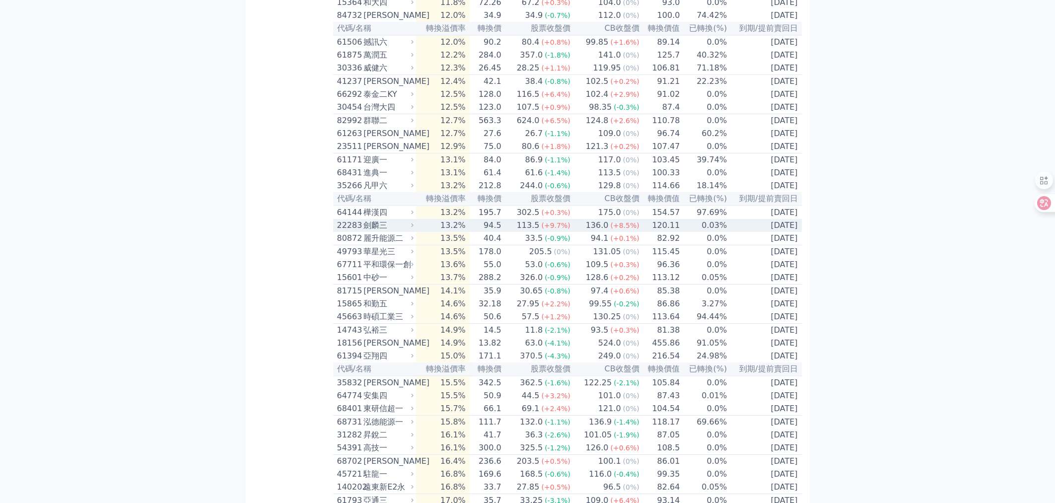
click at [352, 231] on div "22283" at bounding box center [349, 225] width 24 height 12
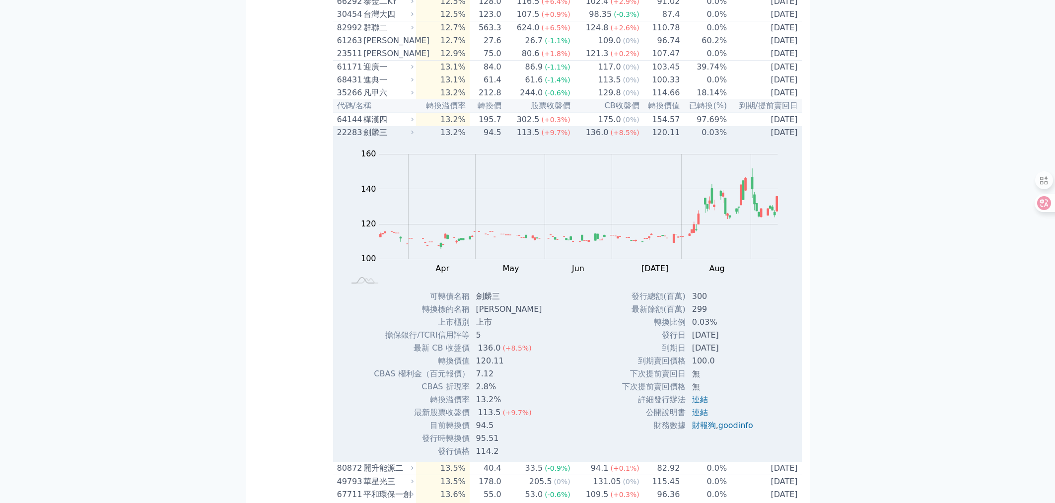
scroll to position [1610, 0]
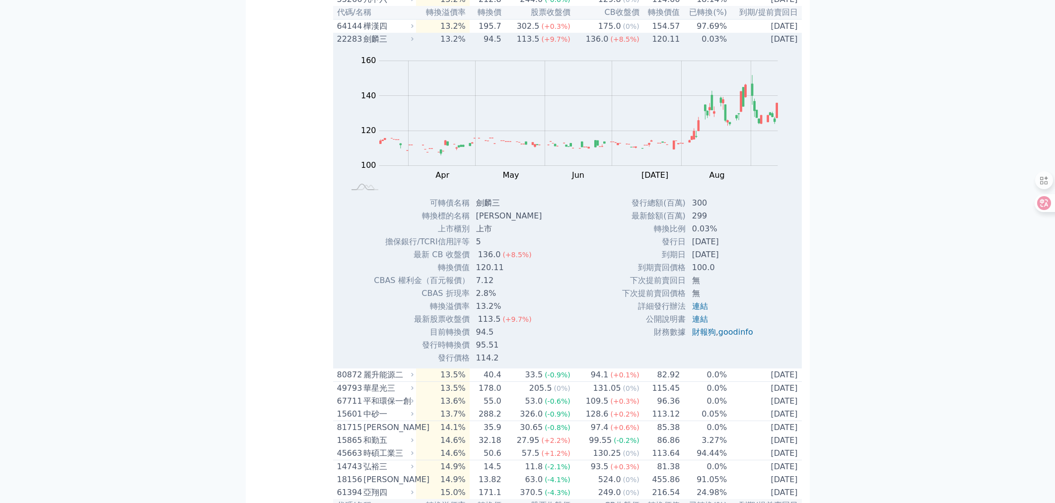
click at [358, 45] on div "22283" at bounding box center [349, 39] width 24 height 12
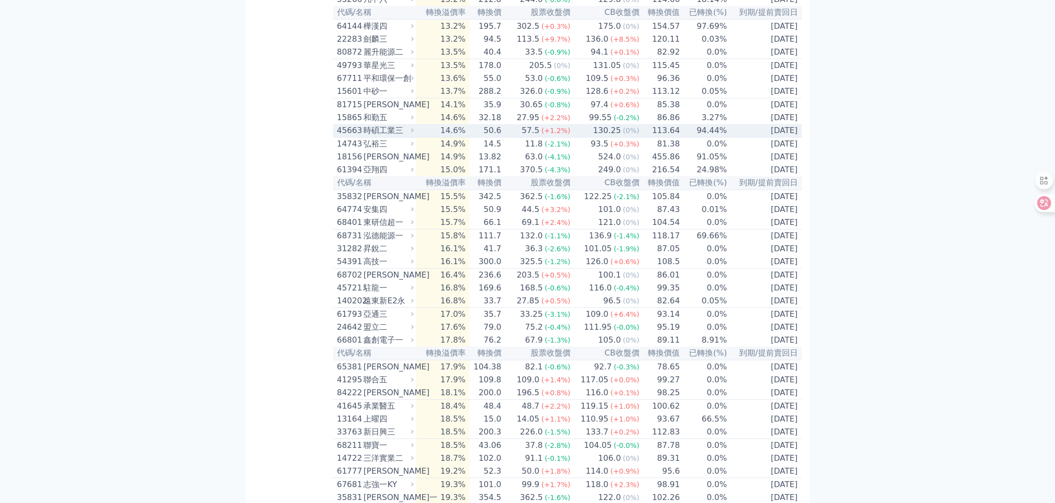
click at [347, 137] on div "45663" at bounding box center [349, 131] width 24 height 12
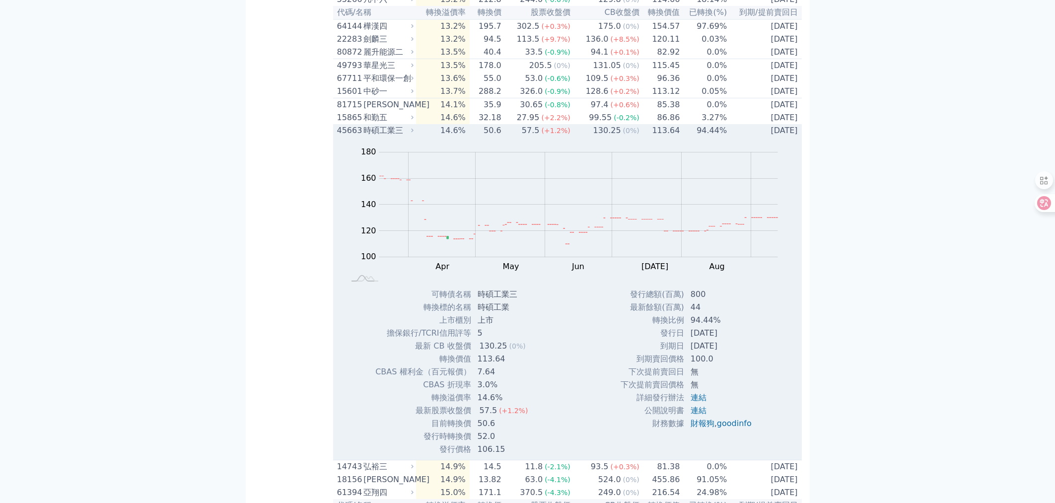
click at [347, 137] on div "45663" at bounding box center [349, 131] width 24 height 12
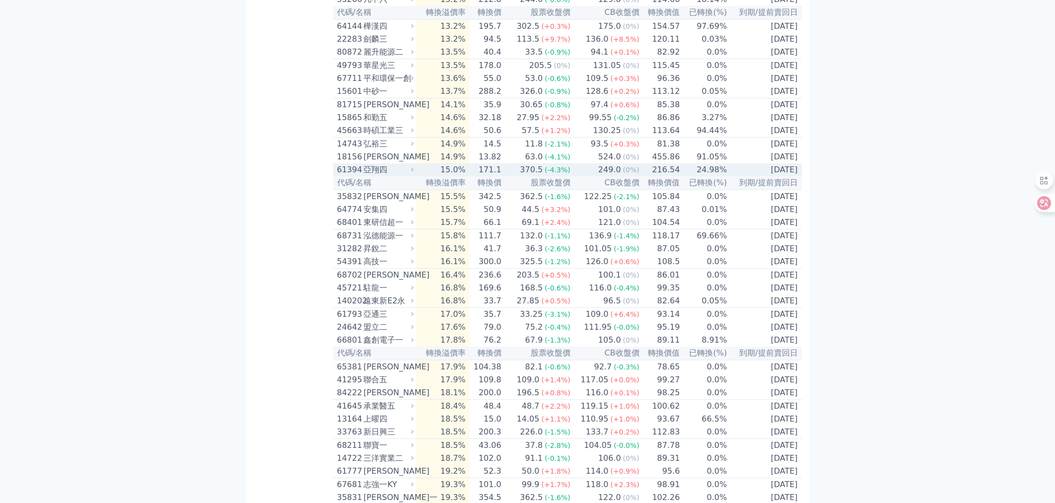
click at [346, 176] on div "61394" at bounding box center [349, 170] width 24 height 12
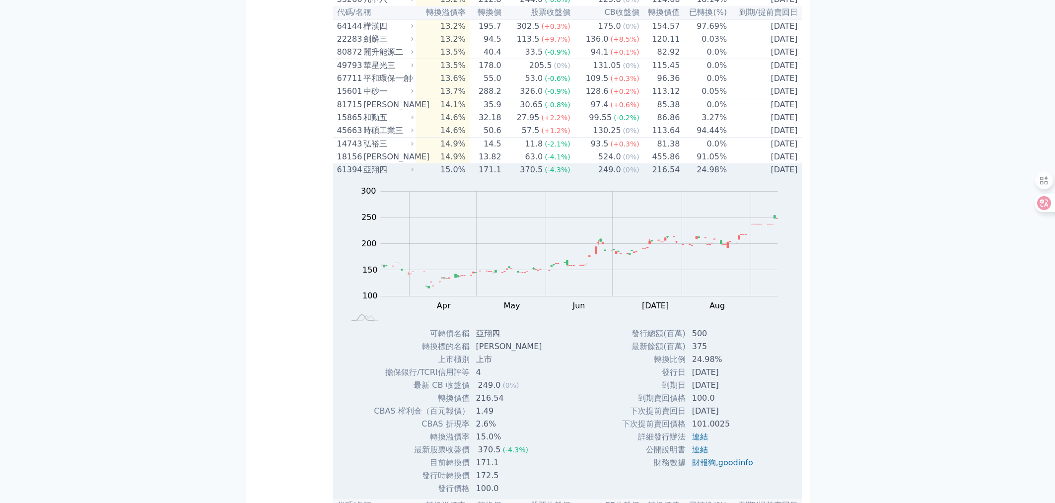
click at [346, 176] on div "61394" at bounding box center [349, 170] width 24 height 12
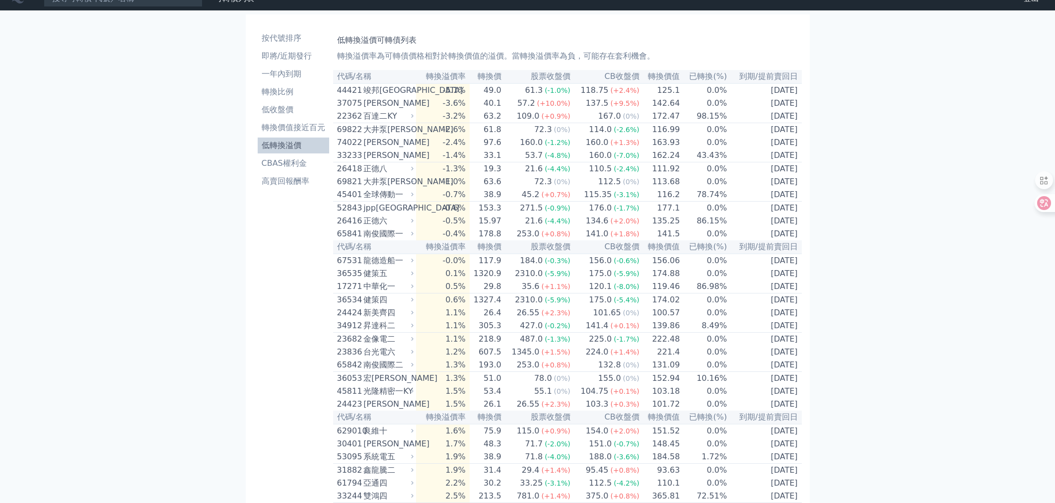
scroll to position [0, 0]
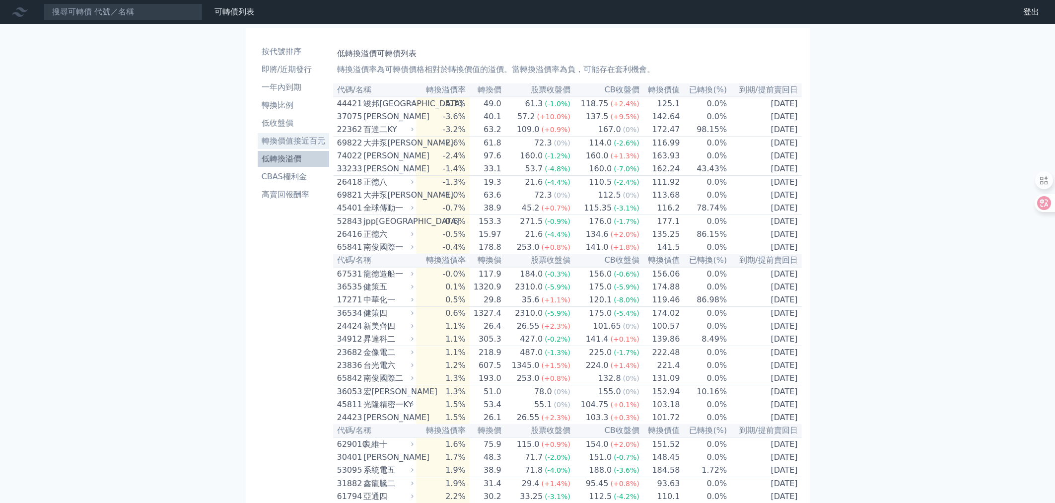
click at [289, 139] on li "轉換價值接近百元" at bounding box center [293, 141] width 71 height 12
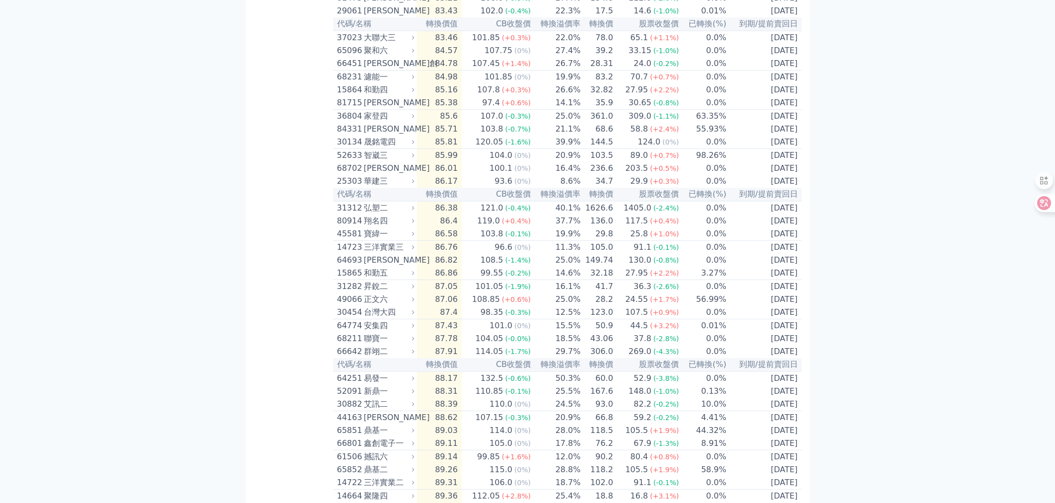
scroll to position [243, 0]
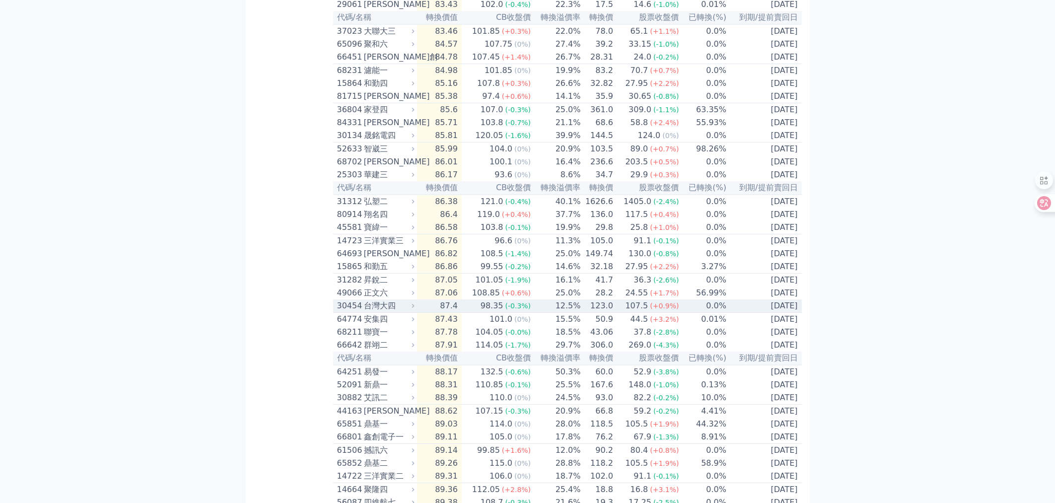
click at [357, 312] on div "30454" at bounding box center [349, 306] width 24 height 12
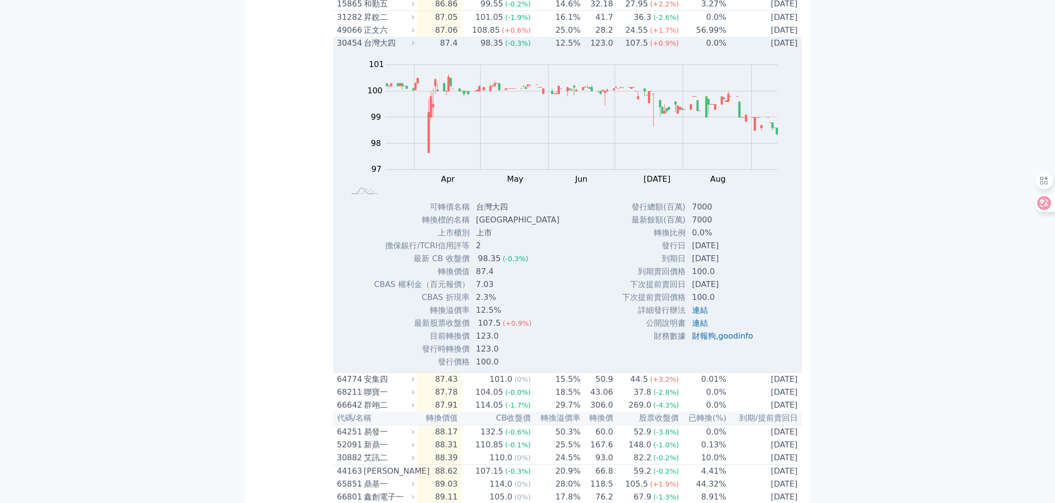
scroll to position [466, 0]
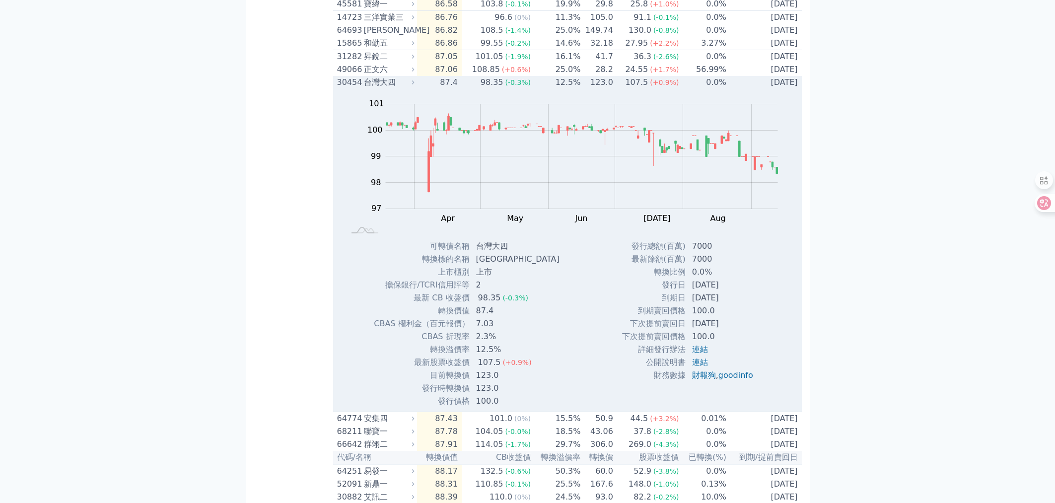
click at [347, 88] on div "30454" at bounding box center [349, 82] width 24 height 12
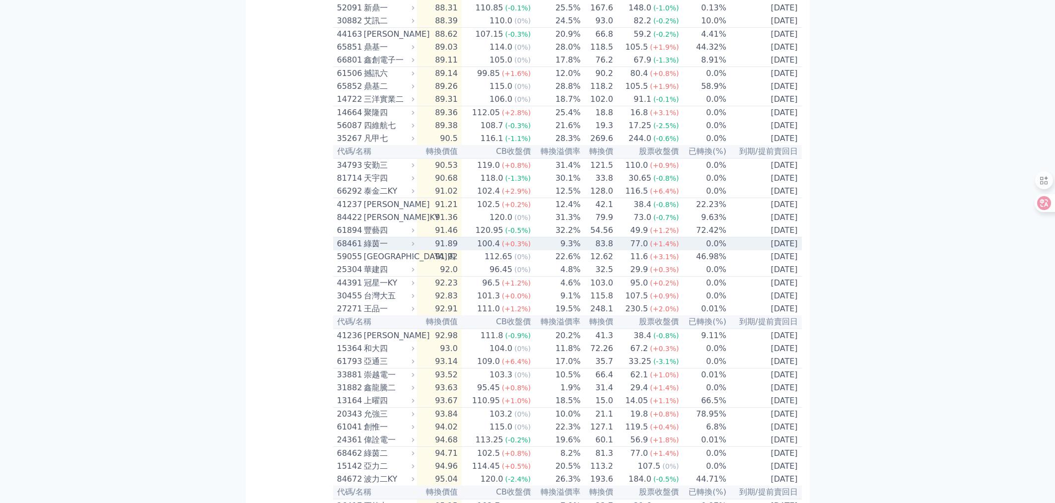
scroll to position [626, 0]
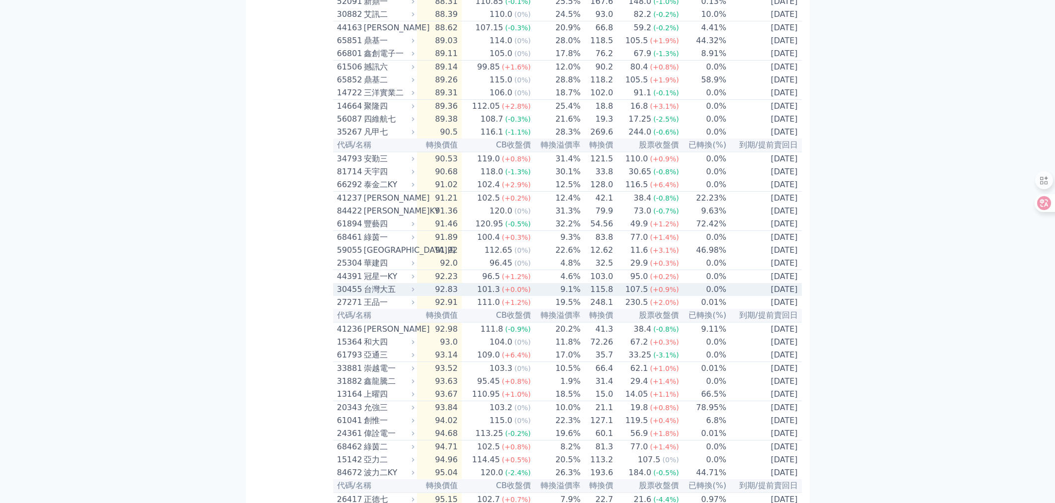
click at [360, 295] on div "30455" at bounding box center [349, 289] width 24 height 12
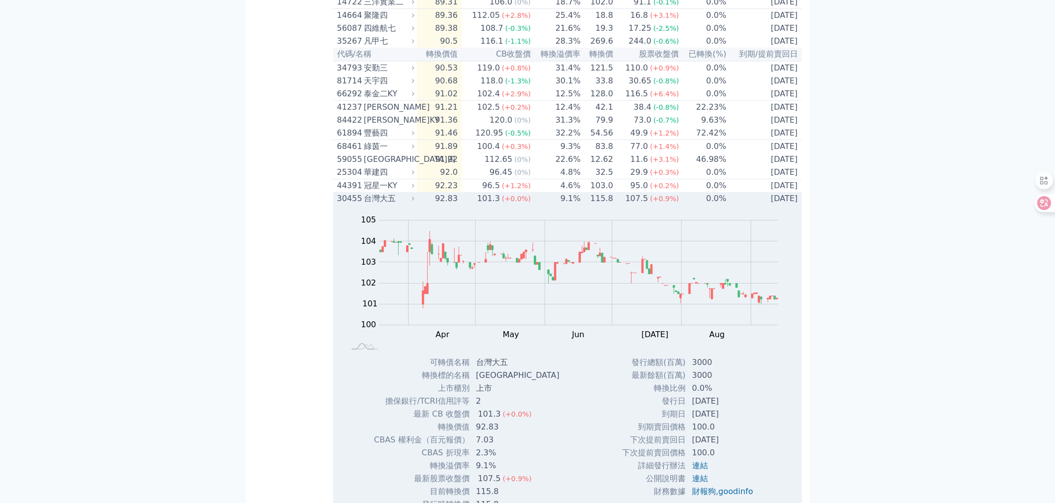
scroll to position [756, 0]
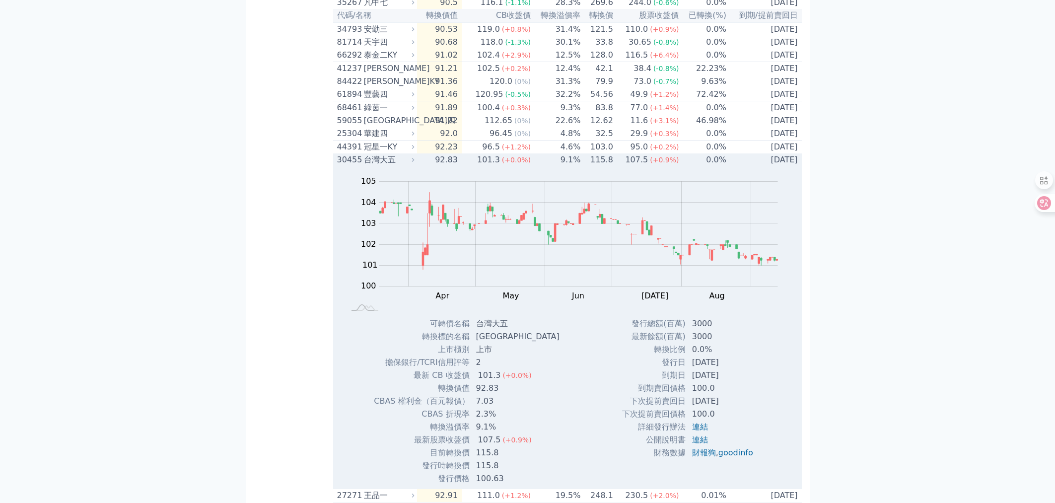
click at [366, 166] on div "台灣大五" at bounding box center [388, 160] width 49 height 12
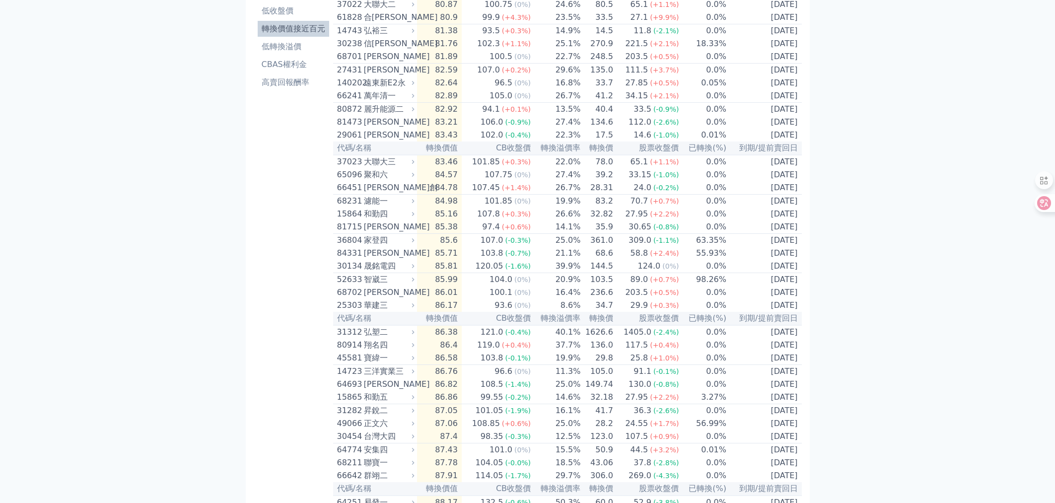
scroll to position [0, 0]
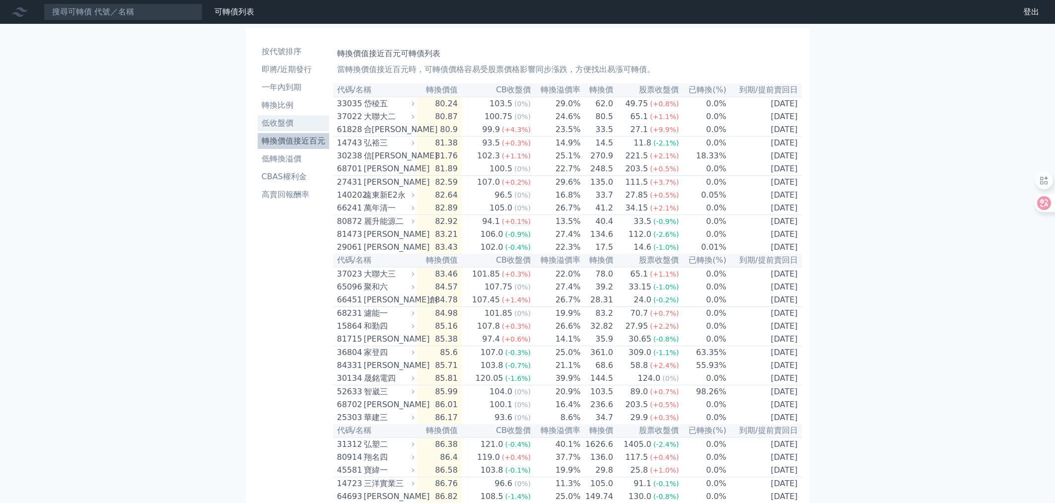
click at [282, 122] on li "低收盤價" at bounding box center [293, 123] width 71 height 12
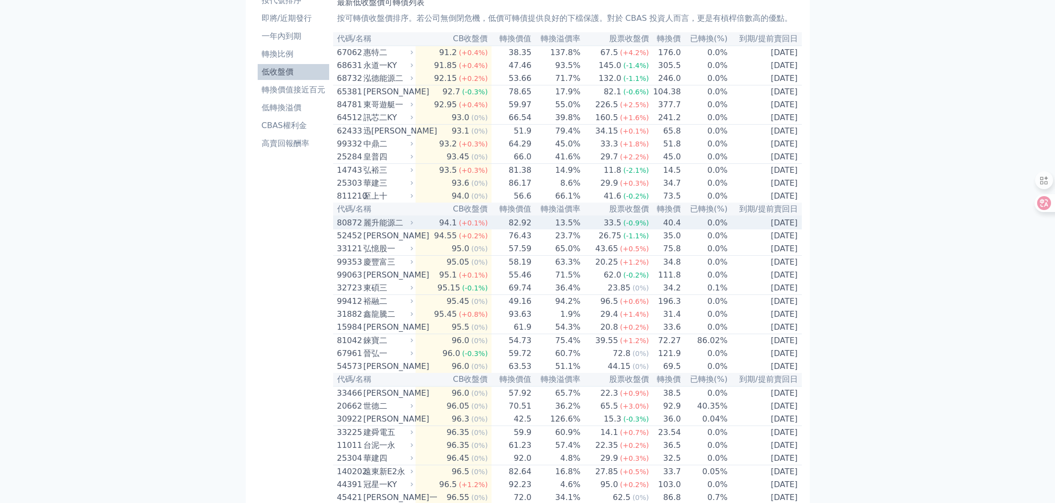
scroll to position [58, 0]
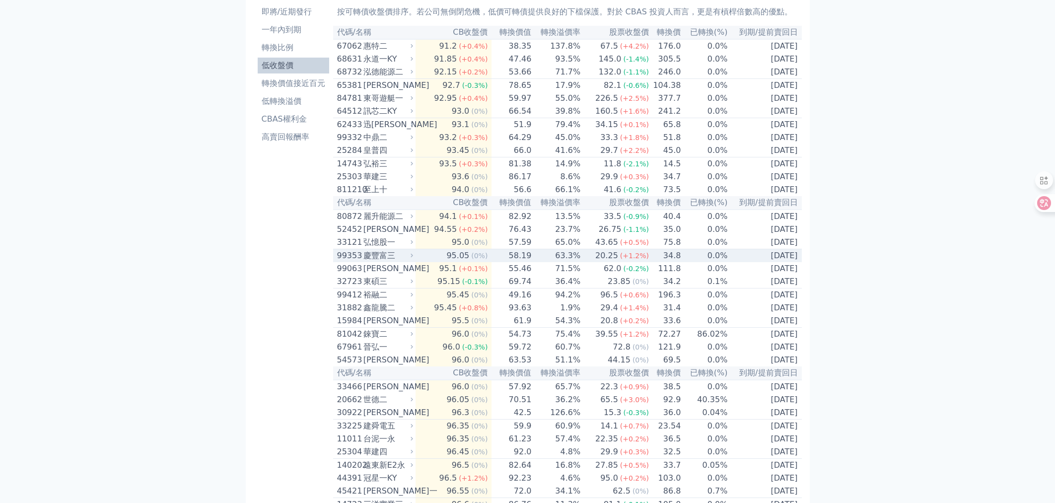
click at [421, 263] on td "95.05 (0%)" at bounding box center [454, 255] width 76 height 13
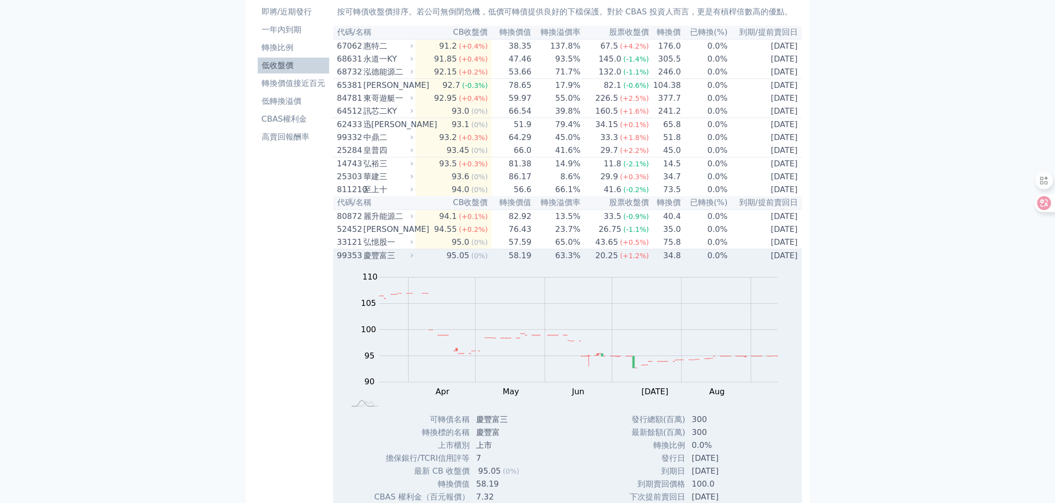
click at [421, 263] on td "95.05 (0%)" at bounding box center [454, 255] width 76 height 13
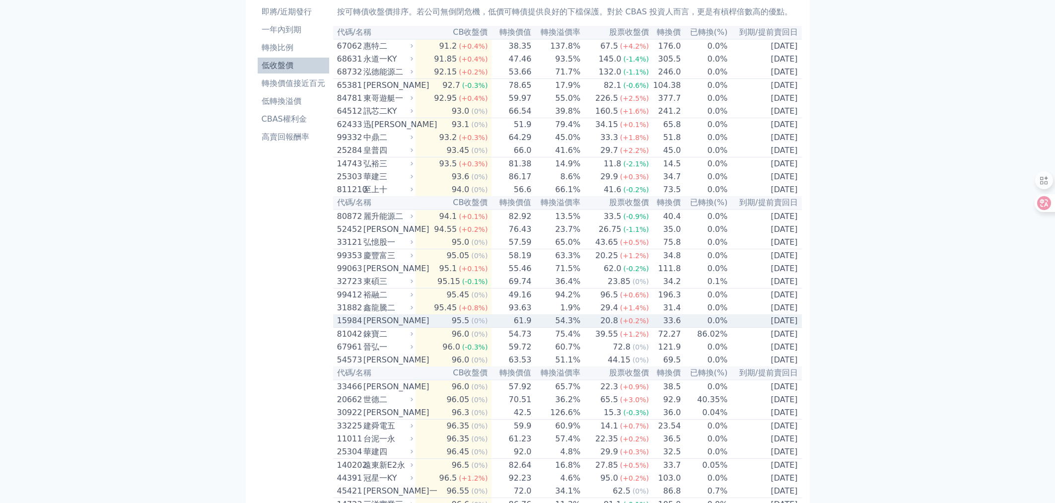
click at [408, 327] on div "[PERSON_NAME]" at bounding box center [387, 321] width 48 height 12
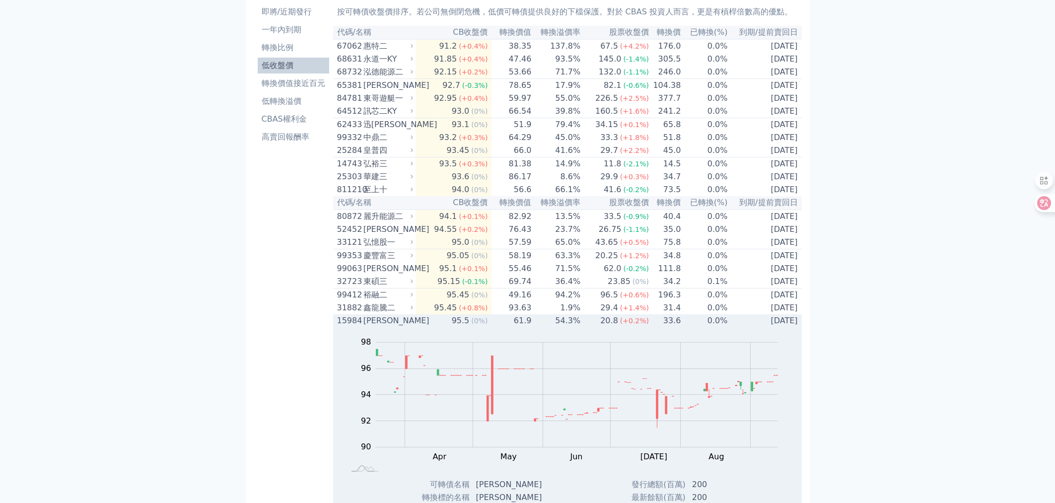
click at [408, 327] on div "[PERSON_NAME]" at bounding box center [387, 321] width 48 height 12
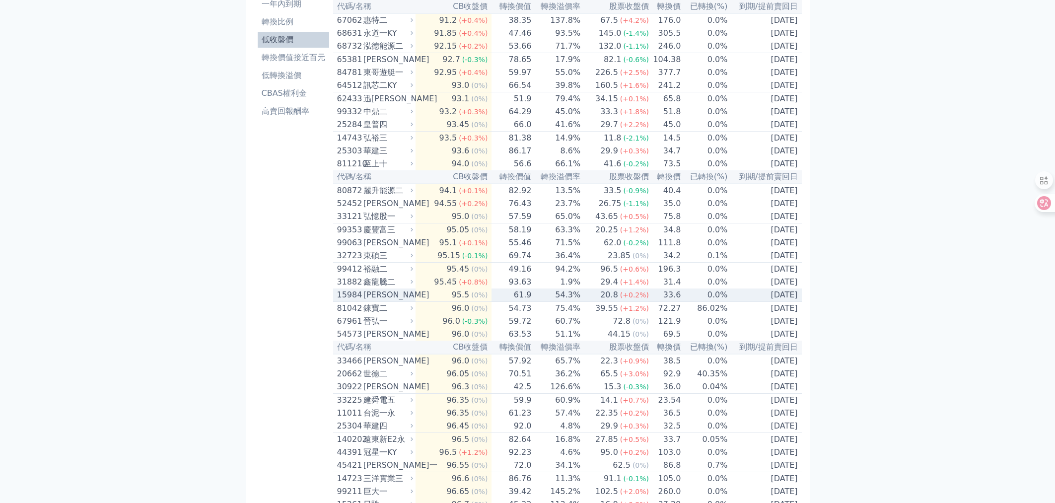
scroll to position [90, 0]
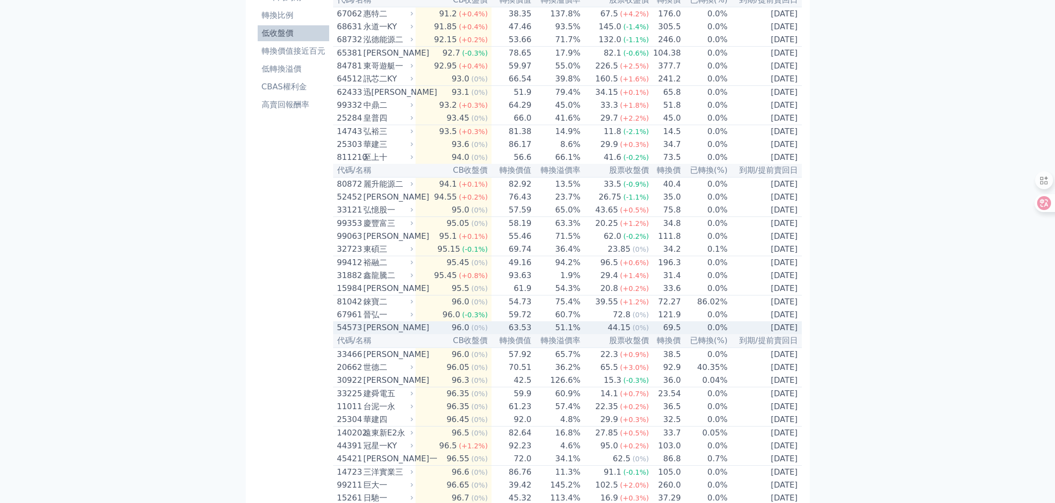
click at [396, 334] on div "[PERSON_NAME]" at bounding box center [387, 328] width 48 height 12
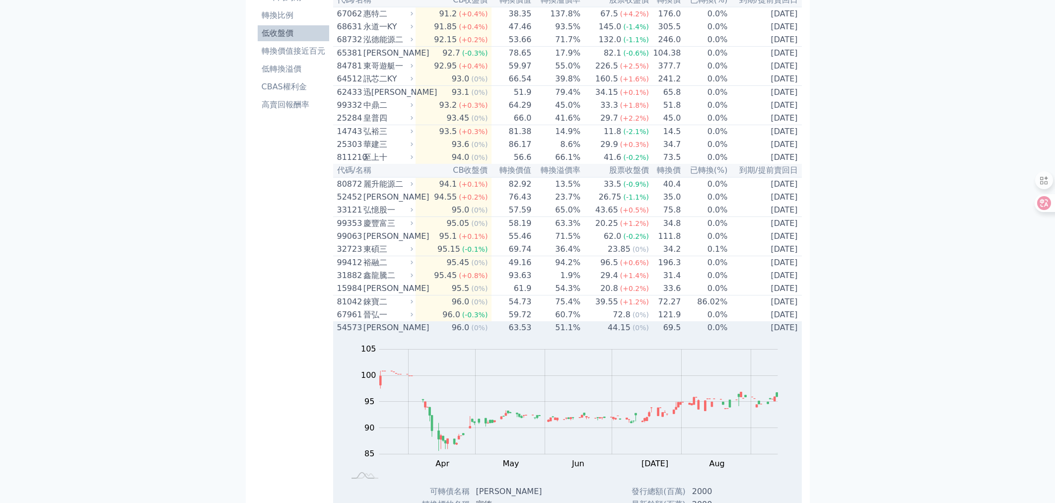
click at [396, 334] on div "[PERSON_NAME]" at bounding box center [387, 328] width 48 height 12
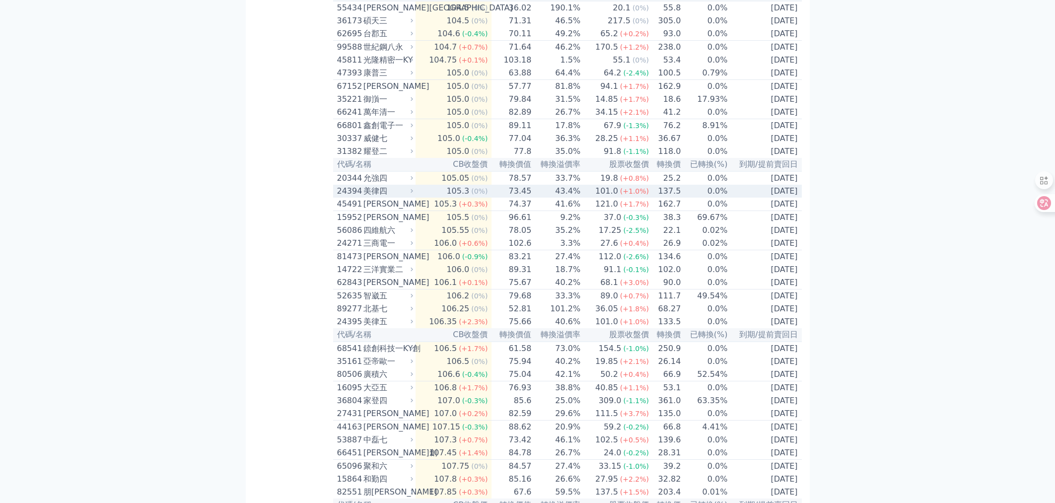
scroll to position [2146, 0]
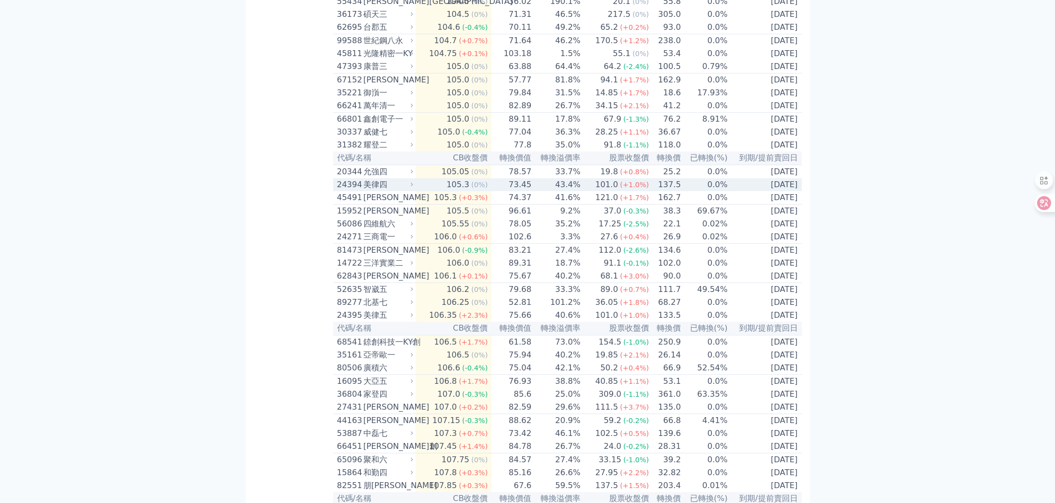
click at [386, 191] on div "美律四" at bounding box center [387, 185] width 48 height 12
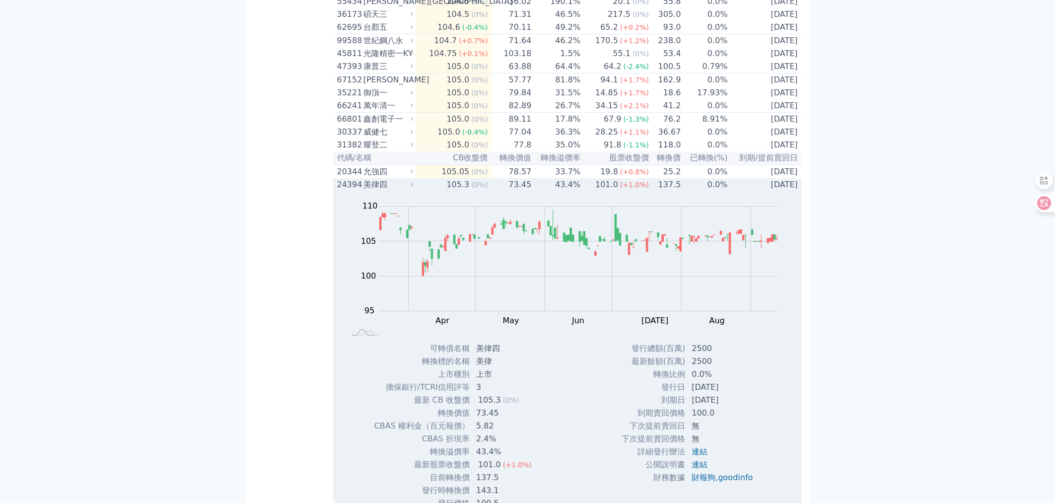
click at [383, 191] on div "美律四" at bounding box center [387, 185] width 48 height 12
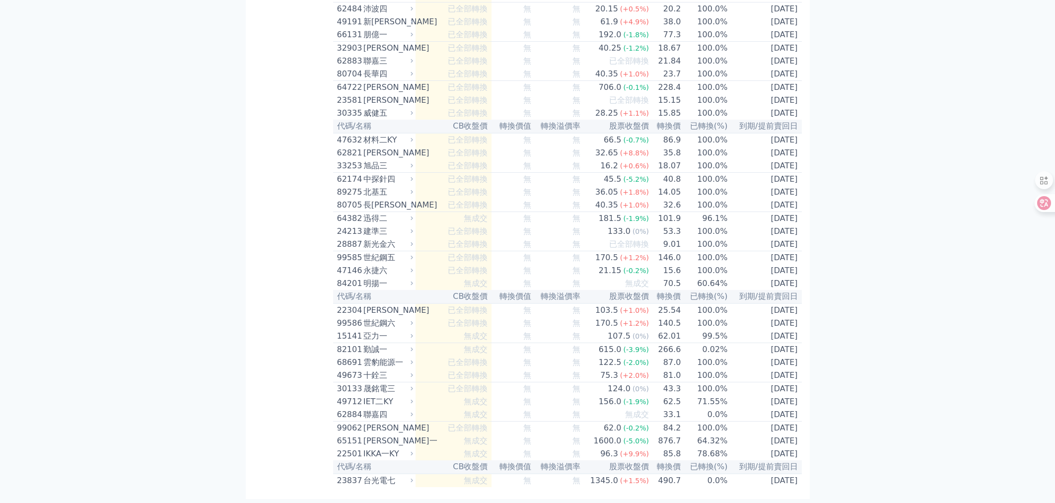
scroll to position [5671, 0]
